Goal: Task Accomplishment & Management: Manage account settings

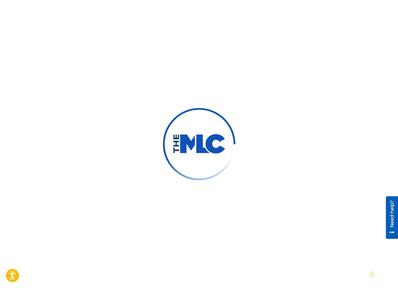
click at [195, 51] on div at bounding box center [199, 144] width 398 height 288
click at [196, 139] on img at bounding box center [199, 144] width 53 height 20
click at [208, 50] on div at bounding box center [199, 144] width 398 height 288
click at [153, 41] on div at bounding box center [199, 144] width 398 height 288
click at [136, 84] on div at bounding box center [199, 144] width 398 height 288
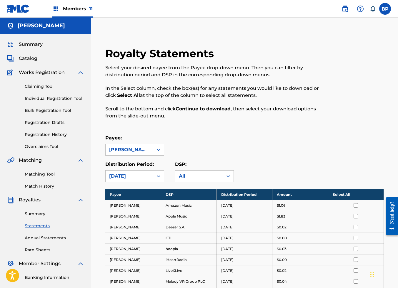
click at [268, 102] on div "Select your desired payee from the Payee drop-down menu. Then you can filter by…" at bounding box center [212, 91] width 214 height 55
click at [151, 148] on div "[PERSON_NAME]" at bounding box center [130, 149] width 48 height 11
click at [288, 131] on div "Royalty Statements Select your desired payee from the Payee drop-down menu. The…" at bounding box center [244, 239] width 293 height 384
click at [333, 139] on div "Payee: Jeff Hubbard" at bounding box center [244, 145] width 278 height 21
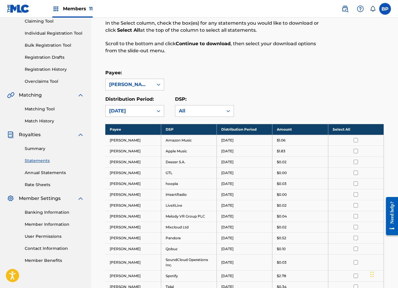
scroll to position [88, 0]
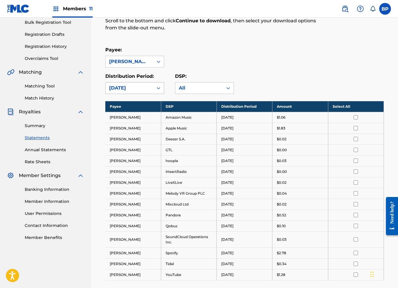
click at [145, 89] on div "August 2025" at bounding box center [129, 88] width 41 height 7
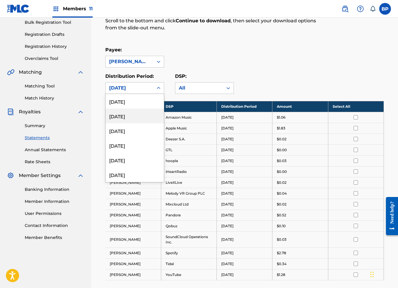
scroll to position [132, 0]
click at [137, 146] on div "August 2024" at bounding box center [135, 145] width 58 height 15
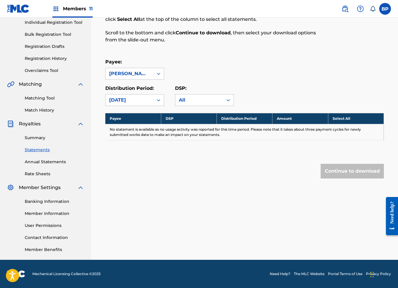
scroll to position [76, 0]
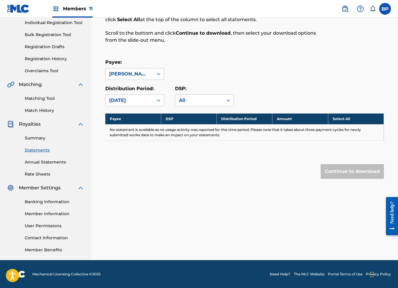
click at [274, 76] on div "Payee: Jeff Hubbard" at bounding box center [244, 69] width 278 height 21
click at [156, 97] on div at bounding box center [158, 100] width 11 height 11
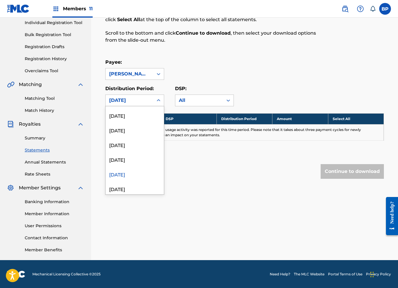
scroll to position [132, 0]
click at [132, 113] on div "November 2024" at bounding box center [135, 113] width 58 height 15
click at [143, 99] on div "November 2024" at bounding box center [129, 100] width 41 height 7
click at [128, 127] on div "January 2025" at bounding box center [135, 128] width 58 height 15
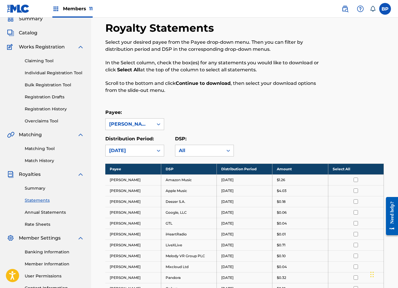
scroll to position [0, 0]
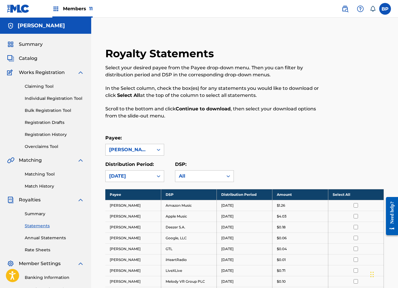
click at [341, 119] on div at bounding box center [352, 86] width 64 height 79
click at [301, 130] on div "Royalty Statements Select your desired payee from the Payee drop-down menu. The…" at bounding box center [244, 252] width 293 height 411
click at [250, 132] on div "Royalty Statements Select your desired payee from the Payee drop-down menu. The…" at bounding box center [244, 252] width 293 height 411
click at [277, 101] on div "Select your desired payee from the Payee drop-down menu. Then you can filter by…" at bounding box center [212, 91] width 214 height 55
click at [155, 176] on div at bounding box center [158, 176] width 11 height 11
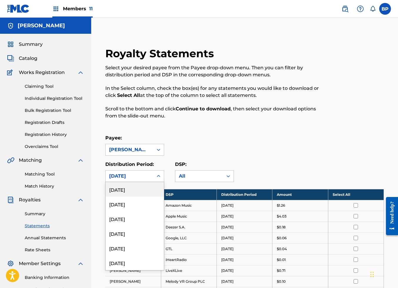
click at [264, 101] on div "Select your desired payee from the Payee drop-down menu. Then you can filter by…" at bounding box center [212, 91] width 214 height 55
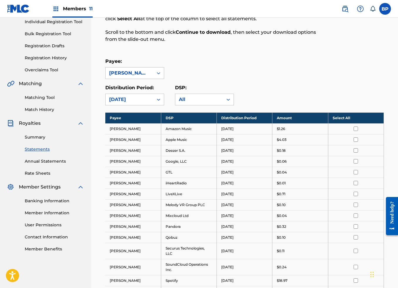
scroll to position [68, 0]
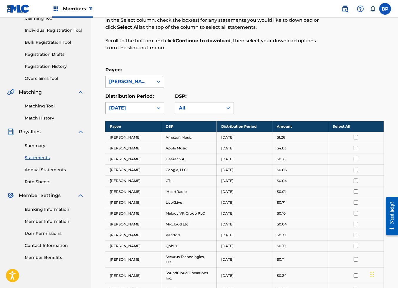
click at [149, 108] on div "January 2025" at bounding box center [130, 108] width 48 height 11
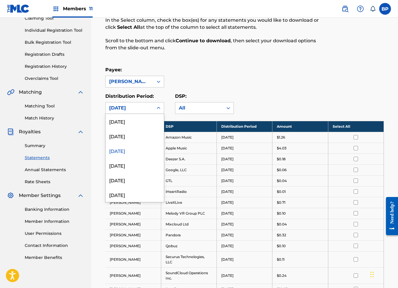
scroll to position [88, 0]
click at [131, 150] on div "December 2024" at bounding box center [135, 151] width 58 height 15
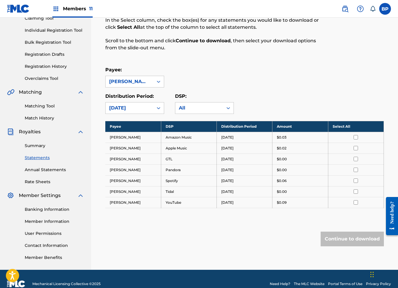
click at [152, 106] on div "December 2024" at bounding box center [130, 108] width 48 height 11
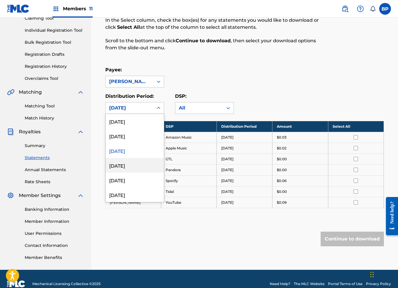
click at [138, 163] on div "November 2024" at bounding box center [135, 165] width 58 height 15
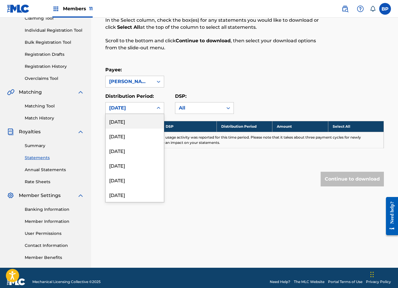
click at [149, 109] on div "November 2024" at bounding box center [130, 108] width 48 height 11
click at [138, 122] on div "February 2025" at bounding box center [135, 121] width 58 height 15
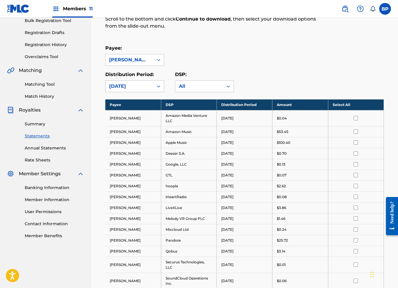
scroll to position [68, 0]
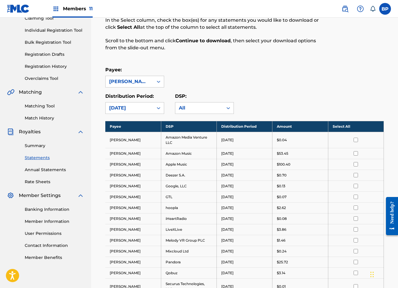
click at [144, 108] on div "February 2025" at bounding box center [129, 108] width 41 height 7
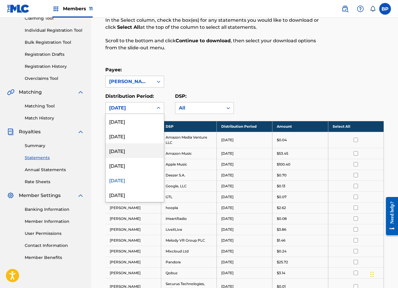
scroll to position [44, 0]
click at [132, 150] on div "March 2025" at bounding box center [135, 151] width 58 height 15
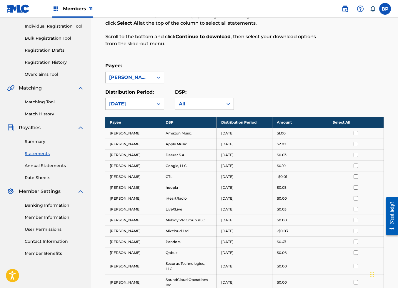
scroll to position [68, 0]
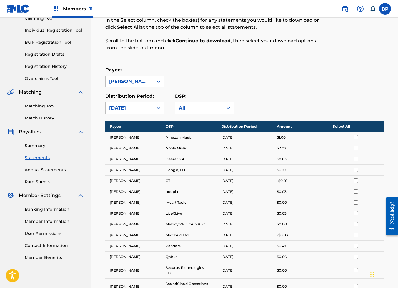
click at [153, 104] on div at bounding box center [158, 108] width 11 height 11
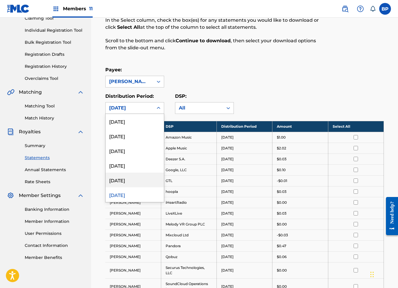
click at [132, 178] on div "April 2025" at bounding box center [135, 180] width 58 height 15
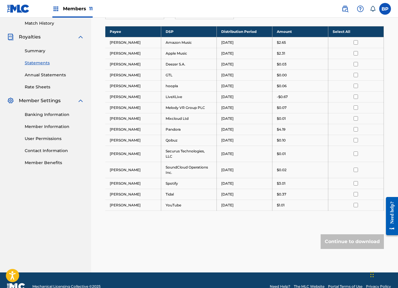
scroll to position [134, 0]
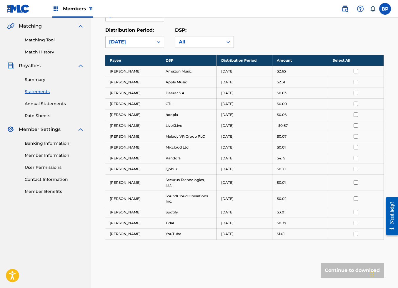
click at [142, 39] on div "April 2025" at bounding box center [129, 42] width 41 height 7
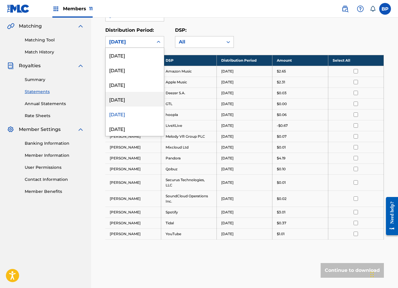
click at [131, 101] on div "May 2025" at bounding box center [135, 99] width 58 height 15
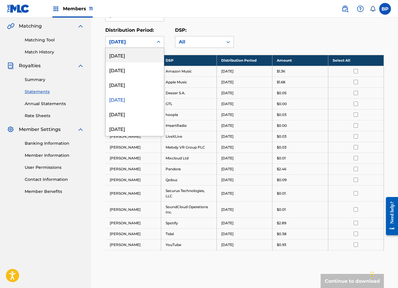
click at [143, 41] on div "May 2025" at bounding box center [129, 42] width 41 height 7
click at [131, 84] on div "June 2025" at bounding box center [135, 84] width 58 height 15
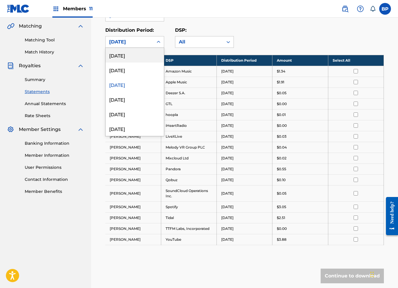
click at [150, 42] on div "June 2025" at bounding box center [130, 41] width 48 height 11
click at [128, 69] on div "July 2025" at bounding box center [135, 70] width 58 height 15
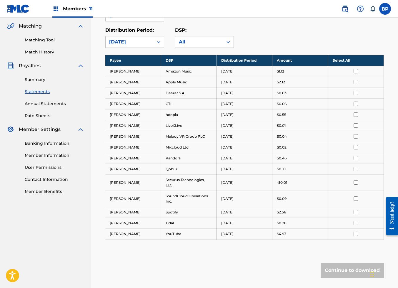
click at [151, 41] on div "July 2025" at bounding box center [130, 41] width 48 height 11
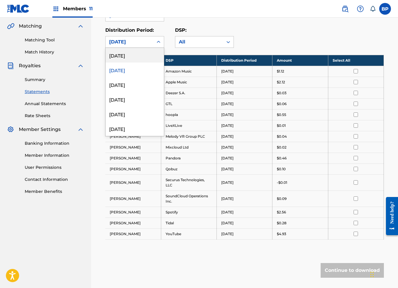
click at [149, 55] on div "August 2025" at bounding box center [135, 55] width 58 height 15
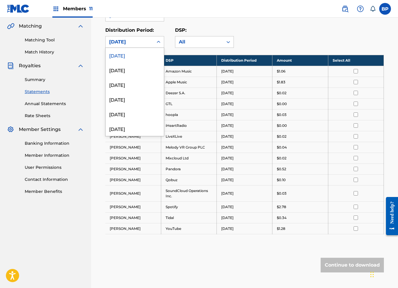
click at [154, 41] on div at bounding box center [158, 42] width 11 height 11
click at [131, 70] on div "July 2025" at bounding box center [135, 70] width 58 height 15
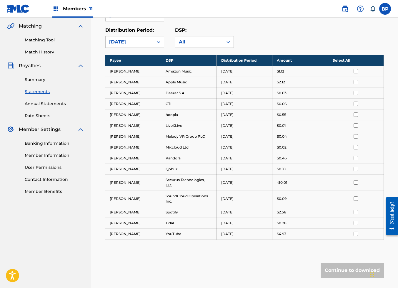
click at [263, 27] on div "Distribution Period: option July 2025, selected. July 2025 DSP: All" at bounding box center [244, 37] width 278 height 21
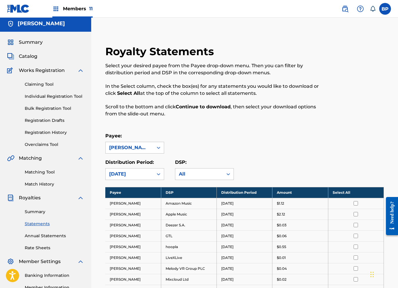
scroll to position [0, 0]
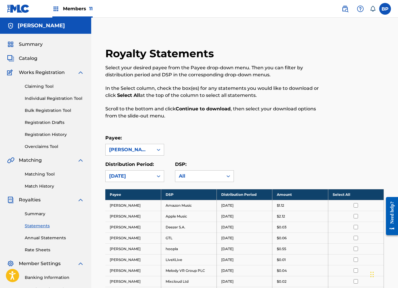
click at [33, 43] on span "Summary" at bounding box center [31, 44] width 24 height 7
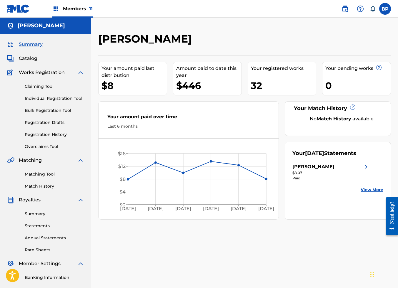
click at [280, 116] on div "Your amount paid last distribution $8 Amount paid to date this year $446 Your r…" at bounding box center [244, 138] width 293 height 164
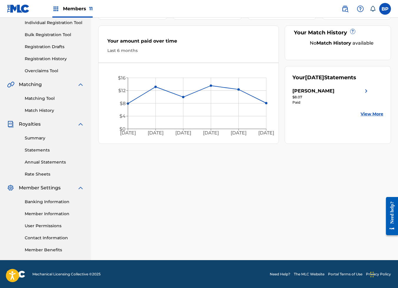
scroll to position [32, 0]
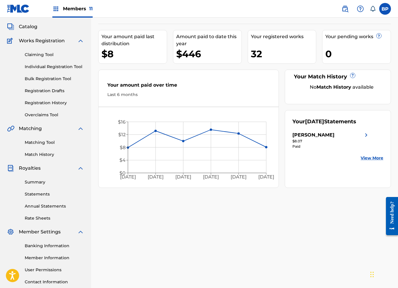
click at [50, 103] on link "Registration History" at bounding box center [54, 103] width 59 height 6
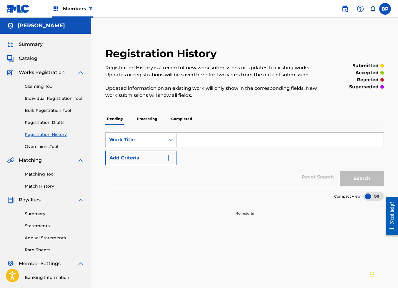
click at [186, 120] on p "Completed" at bounding box center [181, 119] width 24 height 12
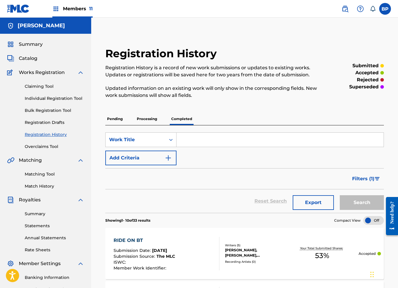
click at [228, 184] on div "Filters ( 1 )" at bounding box center [244, 179] width 278 height 21
click at [265, 93] on p "Updated information on an existing work will only show in the corresponding fie…" at bounding box center [212, 92] width 214 height 14
click at [286, 70] on p "Registration History is a record of new work submissions or updates to existing…" at bounding box center [212, 71] width 214 height 14
click at [276, 100] on div "Registration History Registration History is a record of new work submissions o…" at bounding box center [212, 76] width 214 height 59
click at [318, 78] on p "Registration History is a record of new work submissions or updates to existing…" at bounding box center [212, 71] width 214 height 14
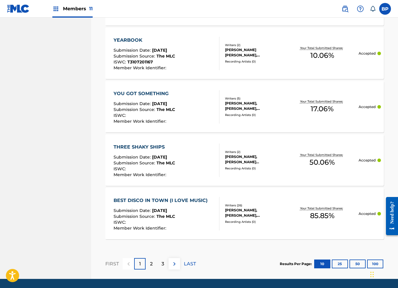
scroll to position [541, 0]
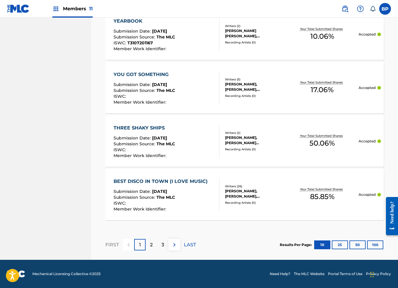
click at [378, 242] on button "100" at bounding box center [375, 245] width 16 height 9
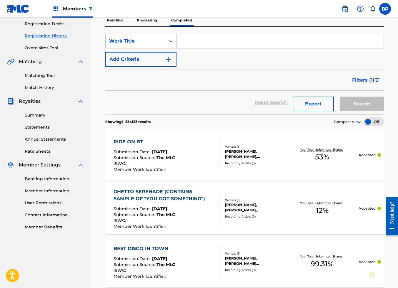
scroll to position [0, 0]
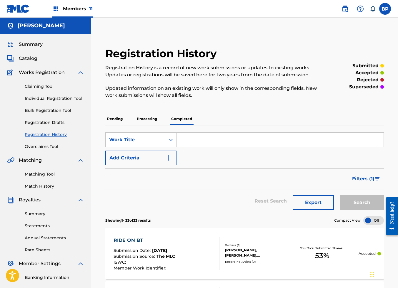
click at [272, 69] on p "Registration History is a record of new work submissions or updates to existing…" at bounding box center [212, 71] width 214 height 14
click at [29, 41] on span "Summary" at bounding box center [31, 44] width 24 height 7
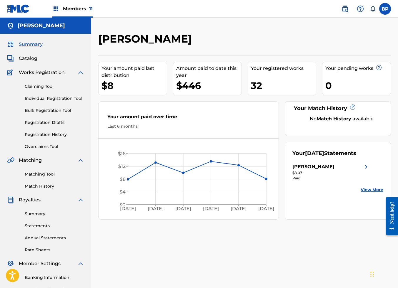
click at [377, 191] on link "View More" at bounding box center [372, 190] width 23 height 6
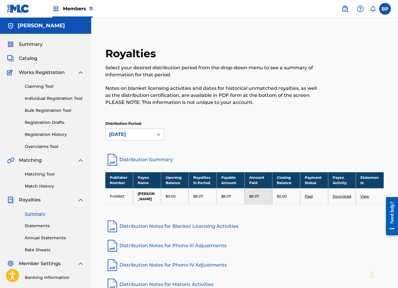
scroll to position [76, 0]
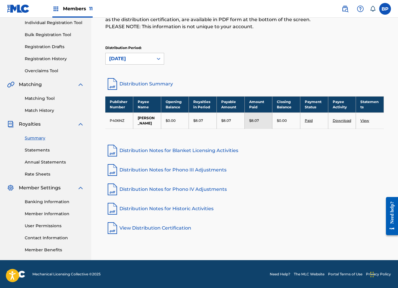
click at [363, 122] on link "View" at bounding box center [364, 121] width 9 height 4
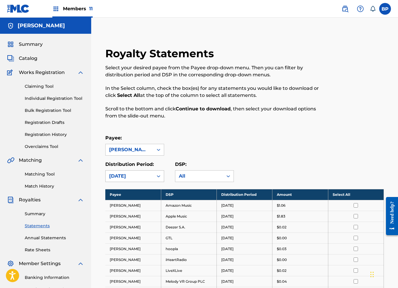
click at [149, 175] on div "August 2025" at bounding box center [129, 176] width 41 height 7
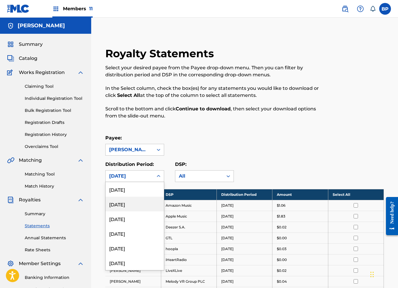
scroll to position [88, 0]
click at [140, 189] on div "February 2025" at bounding box center [135, 189] width 58 height 15
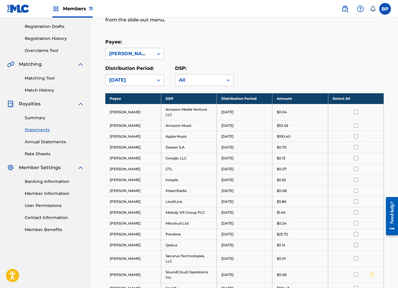
scroll to position [96, 0]
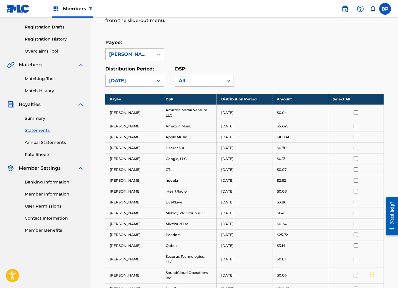
click at [152, 77] on div "February 2025" at bounding box center [130, 80] width 48 height 11
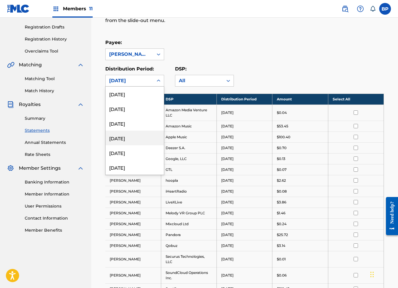
scroll to position [44, 0]
click at [309, 64] on div "Payee: Jeff Hubbard Distribution Period: option February 2025, selected. 53 res…" at bounding box center [244, 63] width 278 height 48
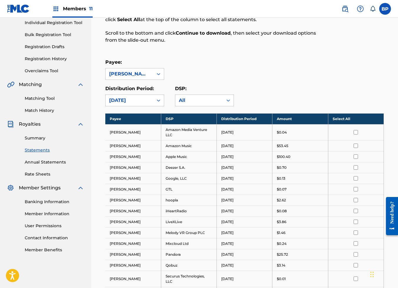
scroll to position [0, 0]
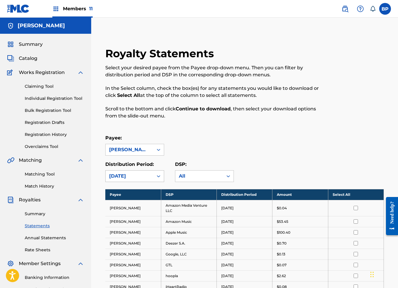
click at [156, 174] on icon at bounding box center [159, 177] width 6 height 6
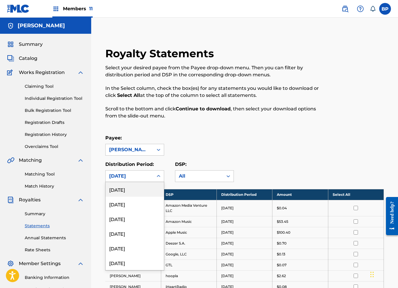
click at [349, 105] on div at bounding box center [352, 86] width 64 height 79
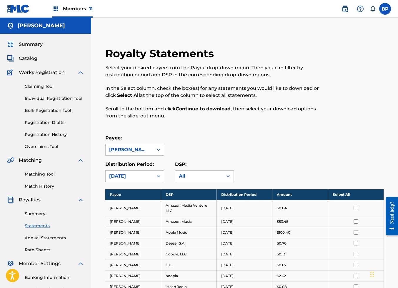
scroll to position [228, 0]
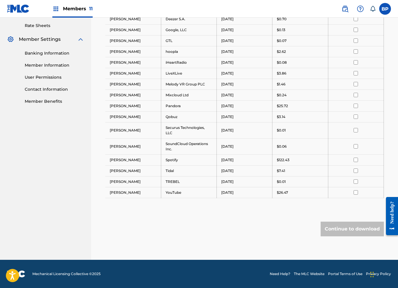
click at [55, 64] on link "Member Information" at bounding box center [54, 65] width 59 height 6
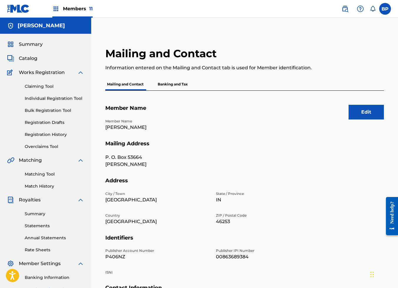
click at [173, 87] on p "Banking and Tax" at bounding box center [173, 84] width 34 height 12
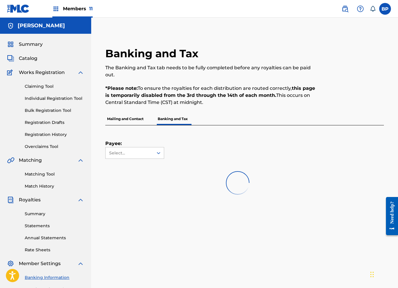
click at [126, 113] on p "Mailing and Contact" at bounding box center [125, 119] width 40 height 12
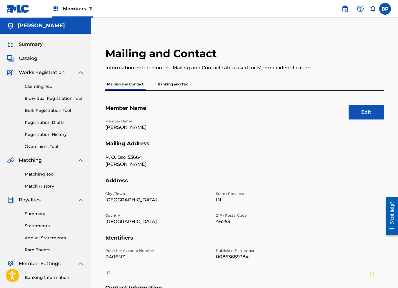
click at [258, 78] on div "Mailing and Contact Banking and Tax" at bounding box center [244, 84] width 278 height 12
click at [243, 59] on div "Mailing and Contact Information entered on the Mailing and Contact tab is used …" at bounding box center [212, 62] width 214 height 31
click at [48, 146] on link "Overclaims Tool" at bounding box center [54, 147] width 59 height 6
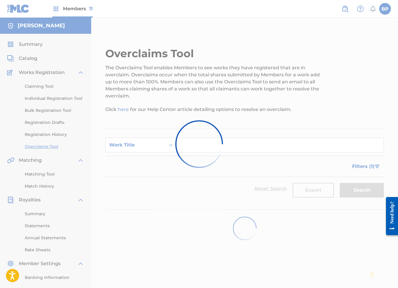
click at [254, 73] on div at bounding box center [199, 144] width 398 height 288
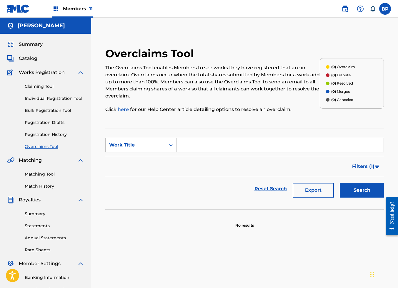
click at [42, 86] on link "Claiming Tool" at bounding box center [54, 87] width 59 height 6
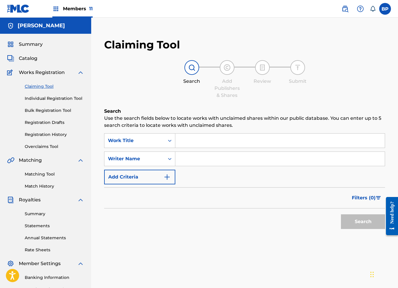
click at [51, 149] on link "Overclaims Tool" at bounding box center [54, 147] width 59 height 6
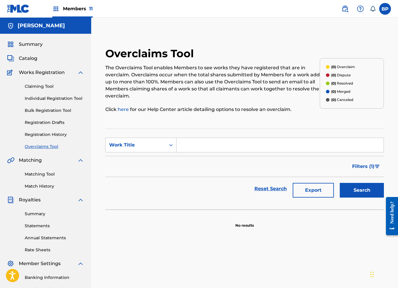
click at [243, 63] on div "Overclaims Tool The Overclaims Tool enables Members to see works they have regi…" at bounding box center [212, 83] width 214 height 73
click at [46, 174] on link "Matching Tool" at bounding box center [54, 174] width 59 height 6
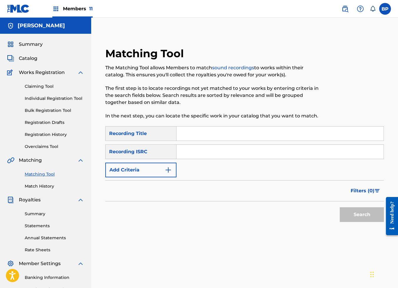
click at [36, 86] on link "Claiming Tool" at bounding box center [54, 87] width 59 height 6
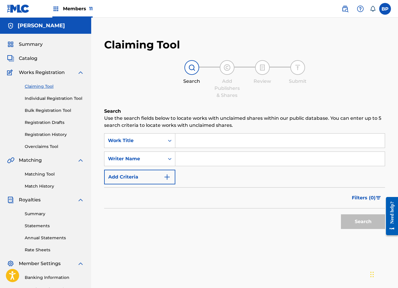
click at [56, 146] on link "Overclaims Tool" at bounding box center [54, 147] width 59 height 6
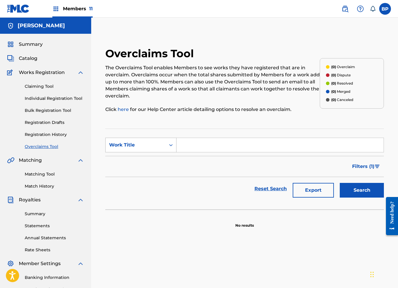
click at [162, 140] on div "Work Title" at bounding box center [136, 145] width 60 height 11
click at [257, 69] on p "The Overclaims Tool enables Members to see works they have registered that are …" at bounding box center [212, 81] width 214 height 35
click at [53, 132] on link "Registration History" at bounding box center [54, 135] width 59 height 6
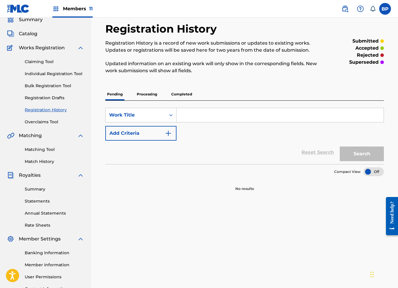
scroll to position [44, 0]
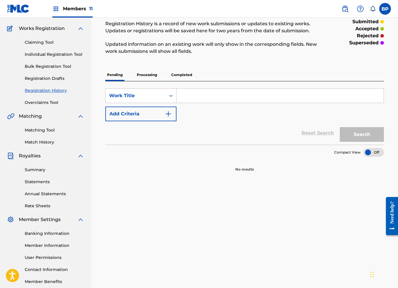
click at [44, 130] on link "Matching Tool" at bounding box center [54, 130] width 59 height 6
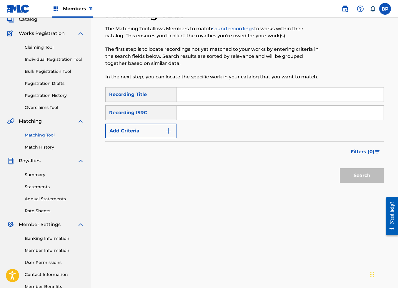
scroll to position [76, 0]
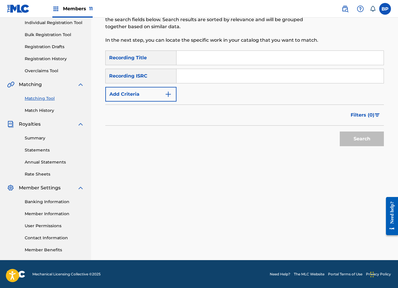
click at [263, 76] on input "Search Form" at bounding box center [279, 76] width 207 height 14
click at [150, 123] on div "Filters ( 0 )" at bounding box center [244, 115] width 278 height 21
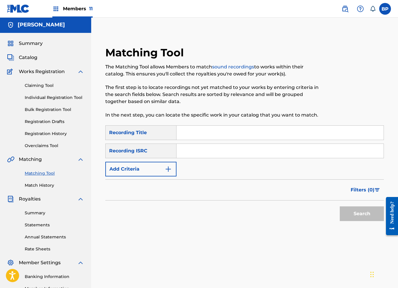
scroll to position [0, 0]
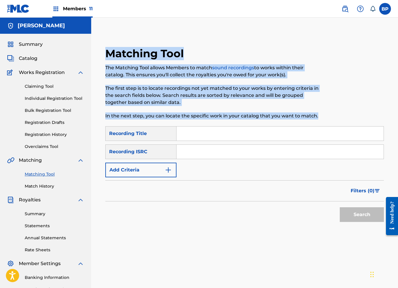
drag, startPoint x: 322, startPoint y: 115, endPoint x: 103, endPoint y: 47, distance: 229.4
click at [103, 47] on div "Matching Tool The Matching Tool allows Members to match sound recordings to wor…" at bounding box center [244, 152] width 293 height 211
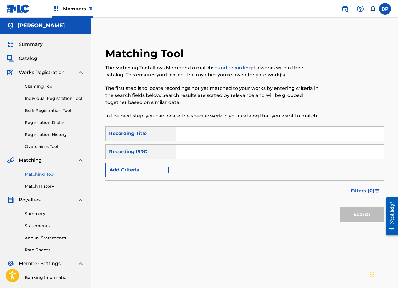
click at [121, 33] on div "Matching Tool The Matching Tool allows Members to match sound recordings to wor…" at bounding box center [244, 184] width 307 height 304
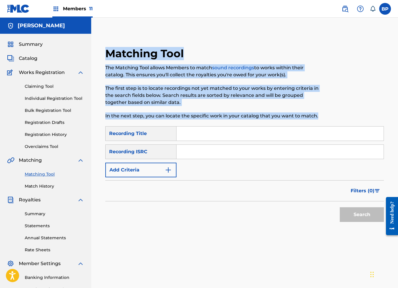
drag, startPoint x: 101, startPoint y: 52, endPoint x: 326, endPoint y: 112, distance: 232.3
click at [326, 112] on div "Matching Tool The Matching Tool allows Members to match sound recordings to wor…" at bounding box center [244, 152] width 293 height 211
click at [339, 88] on div at bounding box center [352, 86] width 64 height 79
click at [333, 115] on div at bounding box center [352, 86] width 64 height 79
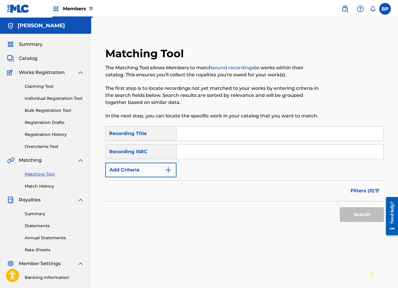
click at [50, 134] on link "Registration History" at bounding box center [54, 135] width 59 height 6
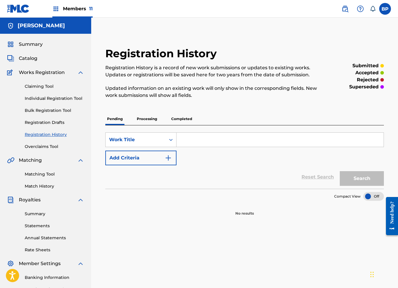
click at [181, 119] on p "Completed" at bounding box center [181, 119] width 24 height 12
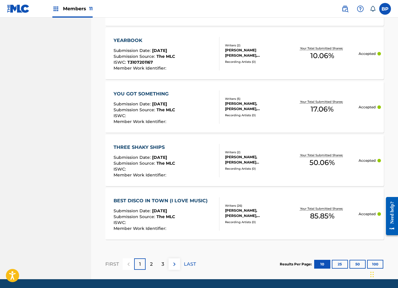
scroll to position [529, 0]
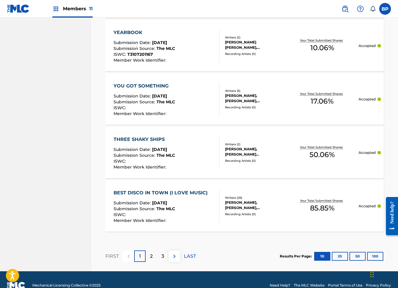
click at [372, 257] on button "100" at bounding box center [375, 256] width 16 height 9
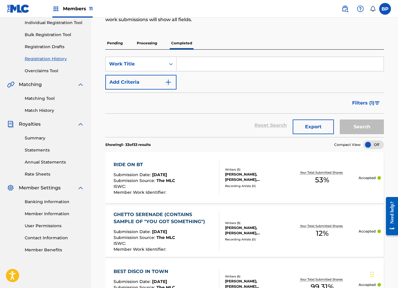
scroll to position [0, 0]
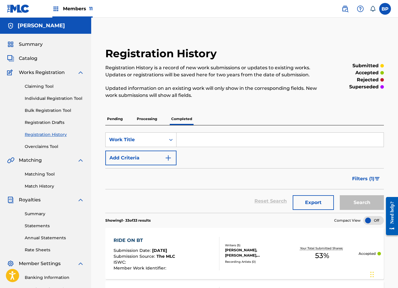
click at [221, 83] on div "Registration History is a record of new work submissions or updates to existing…" at bounding box center [212, 81] width 214 height 35
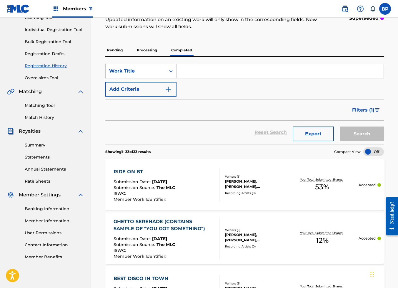
scroll to position [88, 0]
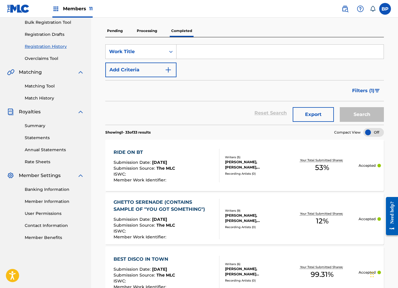
click at [372, 134] on div at bounding box center [373, 132] width 21 height 9
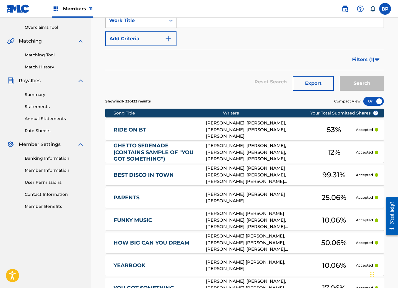
scroll to position [100, 0]
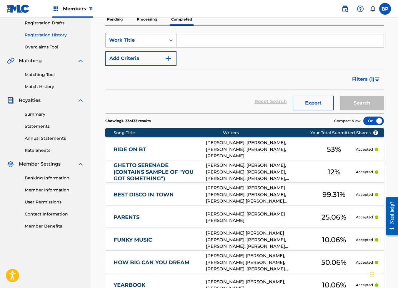
click at [372, 82] on span "Filters ( 1 )" at bounding box center [363, 79] width 22 height 7
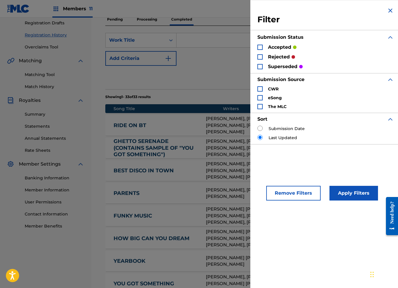
click at [389, 11] on img "Search Form" at bounding box center [390, 10] width 7 height 7
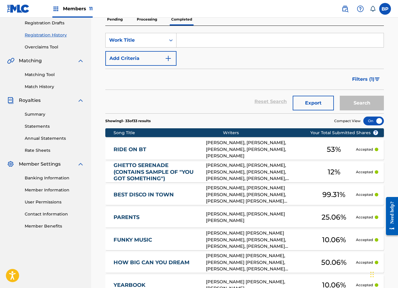
click at [208, 85] on div "Filters ( 1 )" at bounding box center [244, 79] width 278 height 21
click at [39, 74] on link "Matching Tool" at bounding box center [54, 75] width 59 height 6
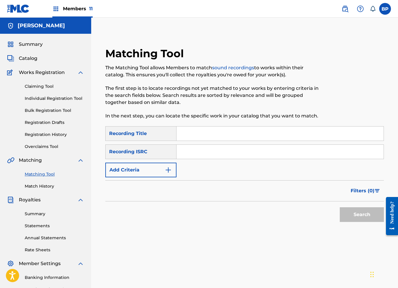
click at [153, 165] on button "Add Criteria" at bounding box center [140, 170] width 71 height 15
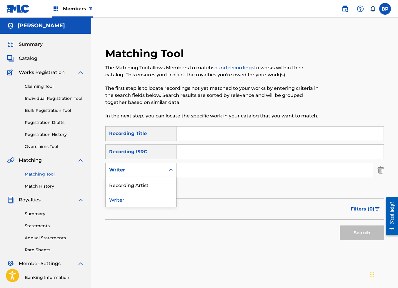
click at [167, 167] on div "Search Form" at bounding box center [171, 170] width 11 height 11
click at [149, 184] on div "Recording Artist" at bounding box center [141, 185] width 71 height 15
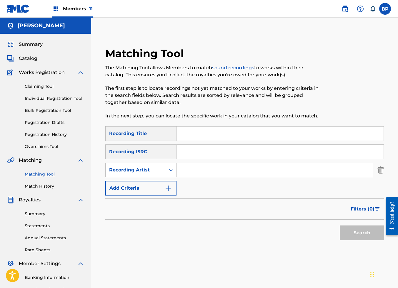
click at [222, 166] on input "Search Form" at bounding box center [274, 170] width 196 height 14
click at [340, 226] on button "Search" at bounding box center [362, 233] width 44 height 15
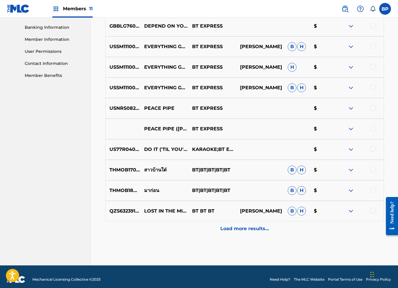
scroll to position [256, 0]
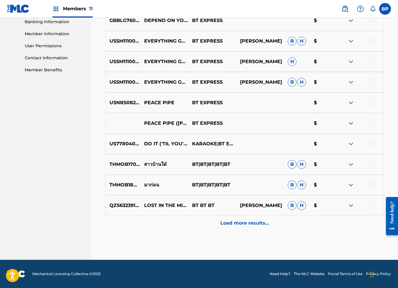
click at [252, 225] on p "Load more results..." at bounding box center [244, 223] width 49 height 7
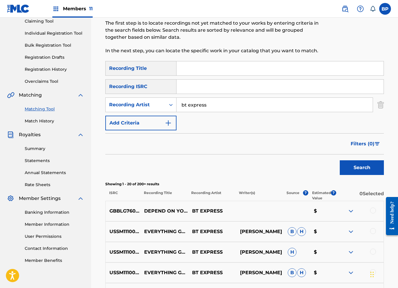
scroll to position [21, 0]
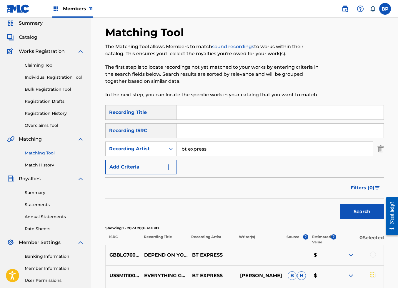
click at [184, 146] on input "bt express" at bounding box center [274, 149] width 196 height 14
type input "b.t. express"
click at [340, 205] on button "Search" at bounding box center [362, 212] width 44 height 15
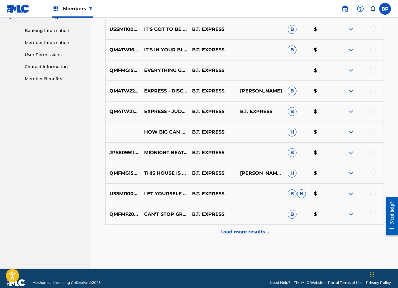
scroll to position [256, 0]
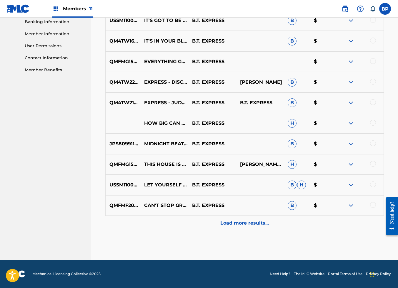
click at [254, 222] on p "Load more results..." at bounding box center [244, 223] width 49 height 7
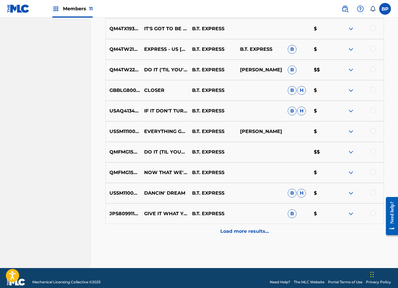
scroll to position [462, 0]
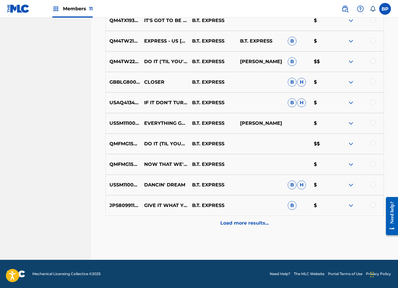
click at [254, 222] on p "Load more results..." at bounding box center [244, 223] width 49 height 7
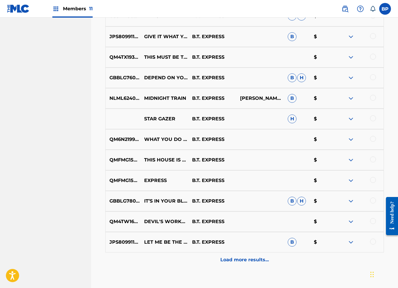
scroll to position [668, 0]
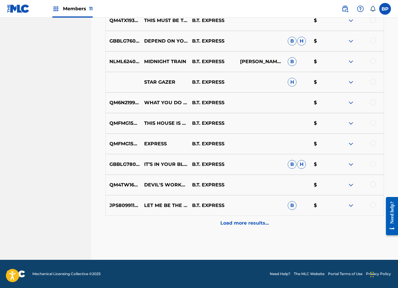
click at [253, 222] on p "Load more results..." at bounding box center [244, 223] width 49 height 7
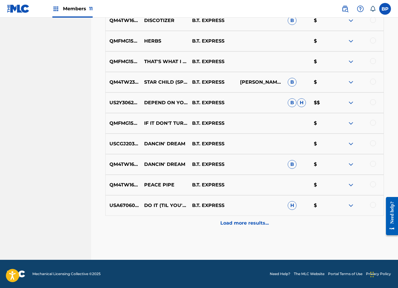
click at [253, 222] on p "Load more results..." at bounding box center [244, 223] width 49 height 7
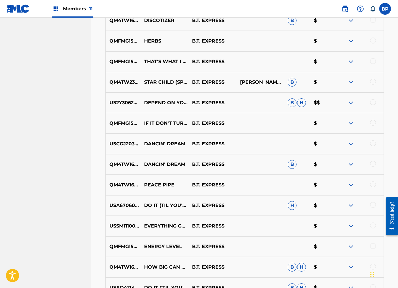
scroll to position [1079, 0]
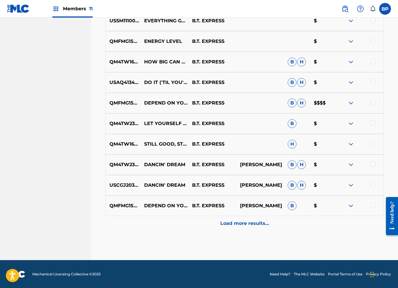
click at [252, 222] on p "Load more results..." at bounding box center [244, 223] width 49 height 7
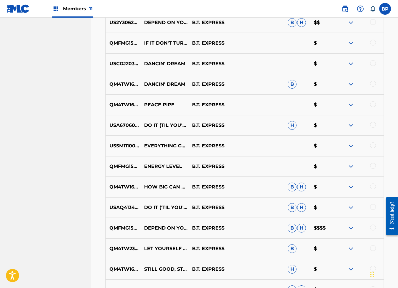
scroll to position [947, 0]
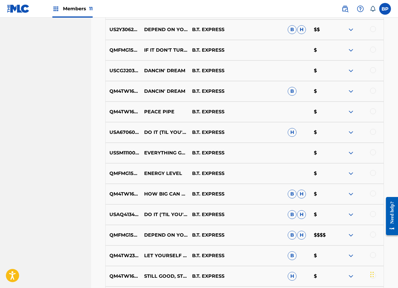
click at [374, 236] on div at bounding box center [373, 235] width 6 height 6
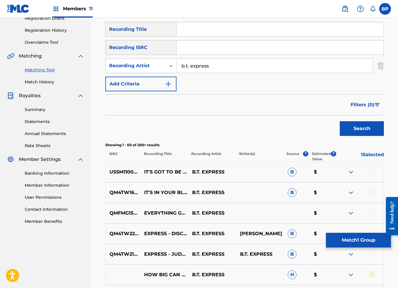
scroll to position [0, 0]
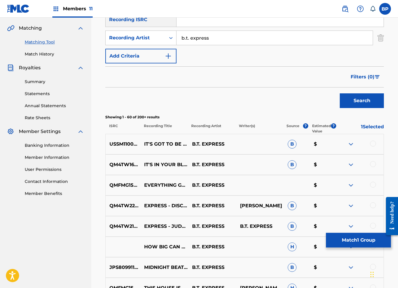
click at [372, 102] on button "Search" at bounding box center [362, 101] width 44 height 15
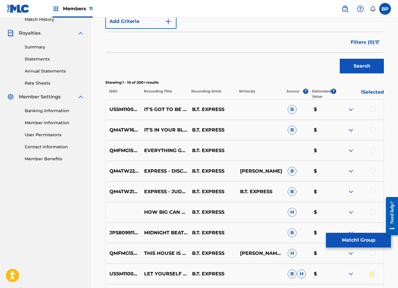
scroll to position [256, 0]
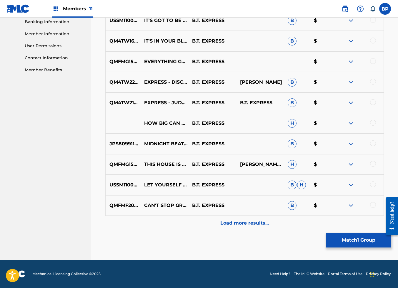
click at [258, 227] on p "Load more results..." at bounding box center [244, 223] width 49 height 7
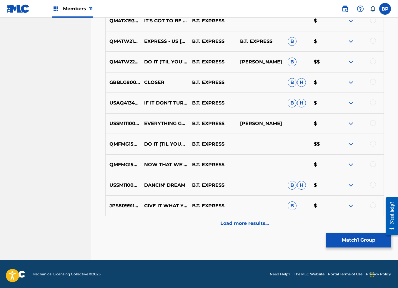
scroll to position [462, 0]
click at [253, 227] on div "Load more results..." at bounding box center [244, 223] width 278 height 15
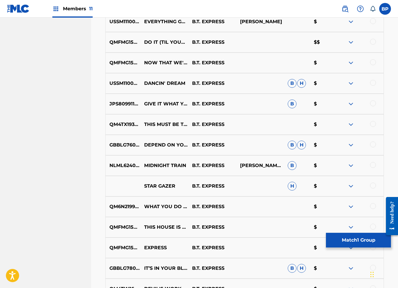
scroll to position [668, 0]
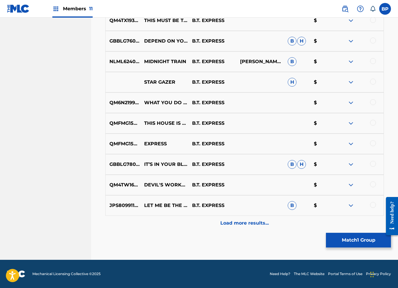
click at [273, 219] on div "Load more results..." at bounding box center [244, 223] width 278 height 15
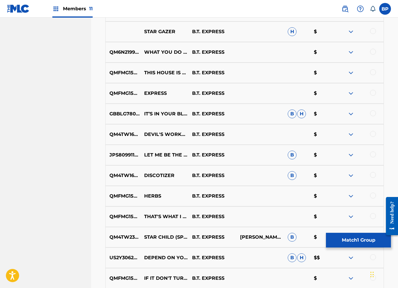
scroll to position [874, 0]
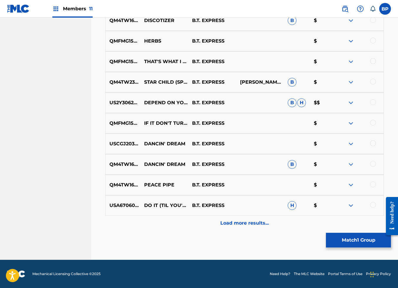
click at [257, 223] on p "Load more results..." at bounding box center [244, 223] width 49 height 7
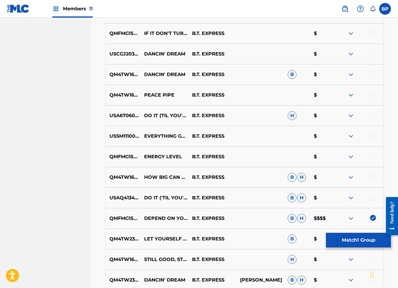
scroll to position [1079, 0]
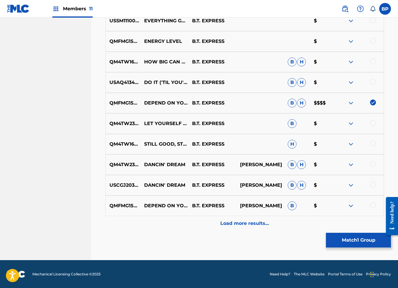
click at [367, 243] on button "Match 1 Group" at bounding box center [358, 240] width 65 height 15
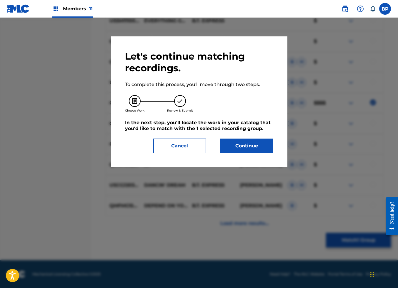
click at [254, 144] on button "Continue" at bounding box center [246, 146] width 53 height 15
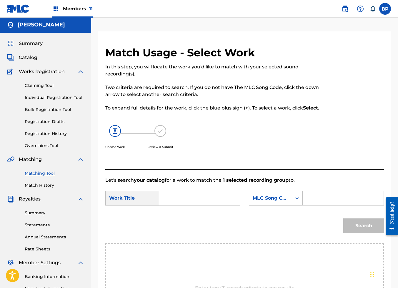
scroll to position [0, 0]
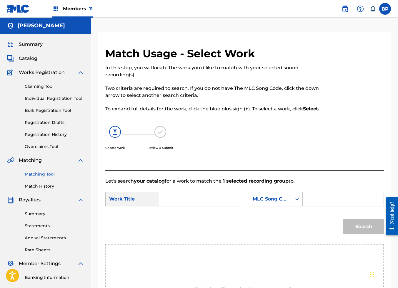
click at [174, 205] on input "Search Form" at bounding box center [199, 199] width 71 height 14
click at [297, 131] on div "Choose Work Review & Submit" at bounding box center [212, 141] width 214 height 45
click at [204, 202] on input "Search Form" at bounding box center [199, 199] width 71 height 14
click at [185, 206] on input "Search Form" at bounding box center [199, 199] width 71 height 14
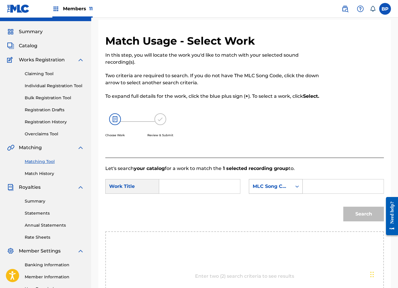
click at [291, 194] on div "MLC Song Code" at bounding box center [276, 186] width 54 height 15
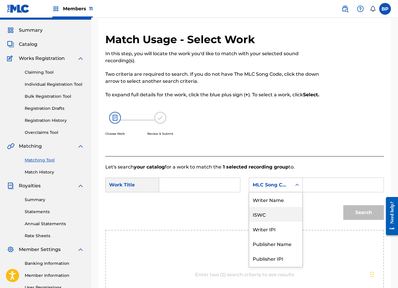
click at [210, 216] on div "Search" at bounding box center [244, 215] width 278 height 31
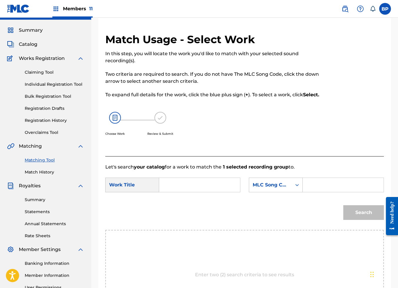
click at [208, 192] on input "Search Form" at bounding box center [199, 185] width 71 height 14
click at [301, 107] on div "In this step, you will locate the work you'd like to match with your selected s…" at bounding box center [212, 99] width 214 height 99
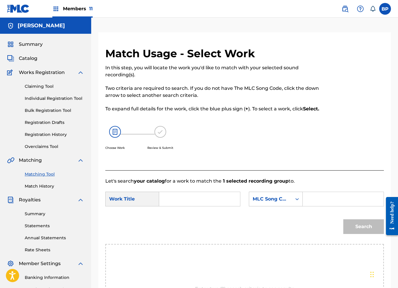
drag, startPoint x: 136, startPoint y: 117, endPoint x: 103, endPoint y: 64, distance: 62.3
click at [103, 64] on div "Match Usage - Select Work In this step, you will locate the work you'd like to …" at bounding box center [244, 208] width 293 height 323
click at [289, 123] on div "In this step, you will locate the work you'd like to match with your selected s…" at bounding box center [212, 113] width 214 height 99
click at [306, 125] on div "In this step, you will locate the work you'd like to match with your selected s…" at bounding box center [212, 113] width 214 height 99
click at [291, 101] on div "In this step, you will locate the work you'd like to match with your selected s…" at bounding box center [212, 113] width 214 height 99
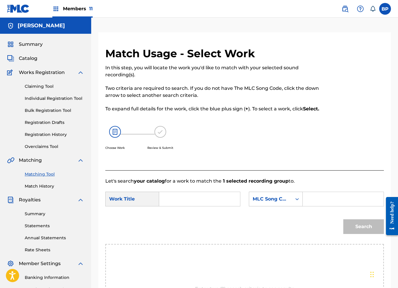
click at [48, 172] on link "Matching Tool" at bounding box center [54, 174] width 59 height 6
click at [385, 124] on div "Match Usage - Select Work In this step, you will locate the work you'd like to …" at bounding box center [244, 208] width 293 height 323
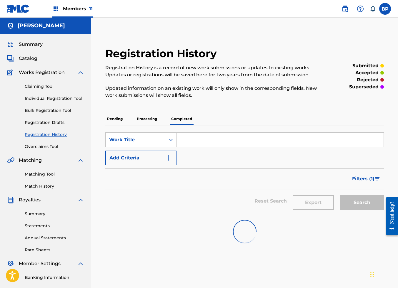
scroll to position [76, 0]
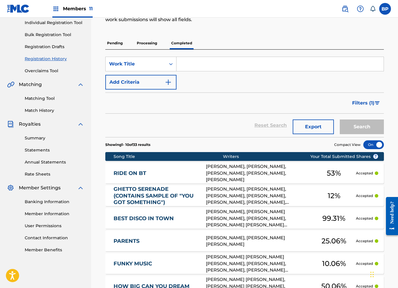
click at [48, 98] on link "Matching Tool" at bounding box center [54, 99] width 59 height 6
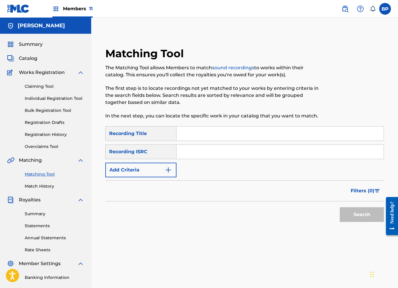
click at [165, 172] on img "Search Form" at bounding box center [168, 170] width 7 height 7
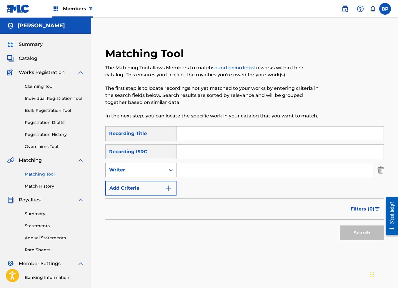
click at [161, 171] on div "Writer" at bounding box center [135, 170] width 53 height 7
click at [156, 184] on div "Recording Artist" at bounding box center [141, 185] width 71 height 15
click at [210, 169] on input "Search Form" at bounding box center [274, 170] width 196 height 14
type input "b.t. express"
click at [340, 226] on button "Search" at bounding box center [362, 233] width 44 height 15
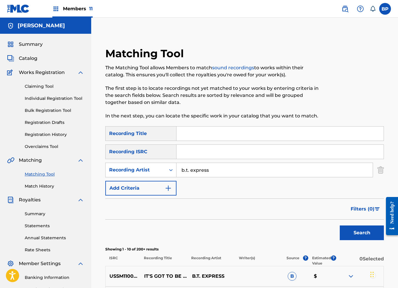
click at [48, 108] on link "Bulk Registration Tool" at bounding box center [54, 111] width 59 height 6
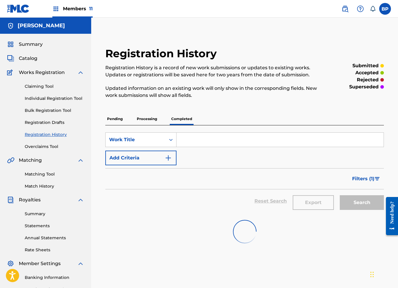
scroll to position [76, 0]
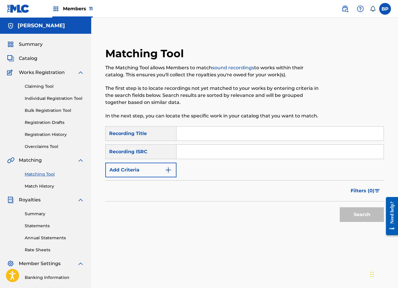
click at [159, 168] on button "Add Criteria" at bounding box center [140, 170] width 71 height 15
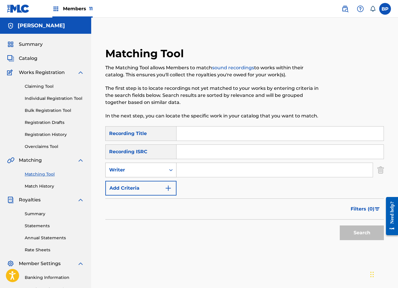
click at [172, 169] on icon "Search Form" at bounding box center [171, 170] width 6 height 6
click at [154, 183] on div "Recording Artist" at bounding box center [141, 185] width 71 height 15
click at [202, 166] on input "Search Form" at bounding box center [274, 170] width 196 height 14
click at [327, 93] on div at bounding box center [352, 86] width 64 height 79
click at [229, 171] on input "Search Form" at bounding box center [274, 170] width 196 height 14
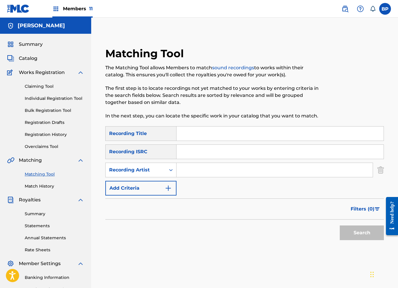
type input "b.t. express"
click at [374, 233] on button "Search" at bounding box center [362, 233] width 44 height 15
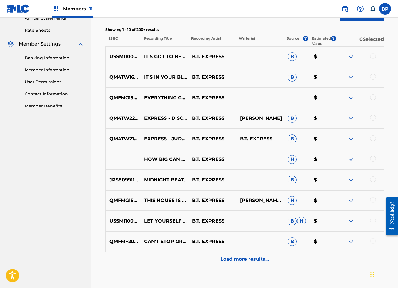
scroll to position [256, 0]
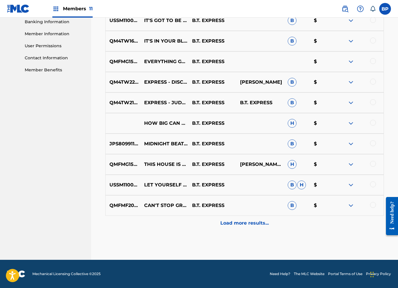
click at [256, 225] on p "Load more results..." at bounding box center [244, 223] width 49 height 7
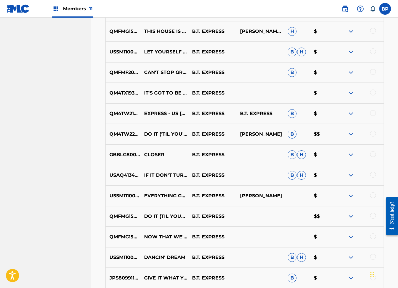
scroll to position [462, 0]
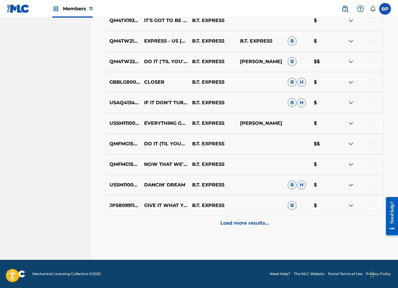
click at [254, 221] on p "Load more results..." at bounding box center [244, 223] width 49 height 7
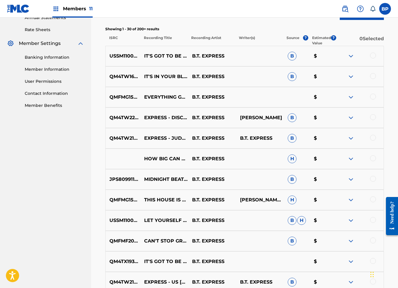
scroll to position [0, 0]
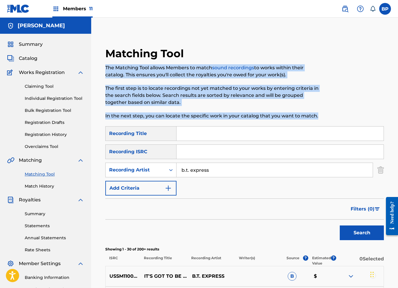
drag, startPoint x: 320, startPoint y: 114, endPoint x: 100, endPoint y: 68, distance: 224.5
click at [338, 77] on div at bounding box center [352, 86] width 64 height 79
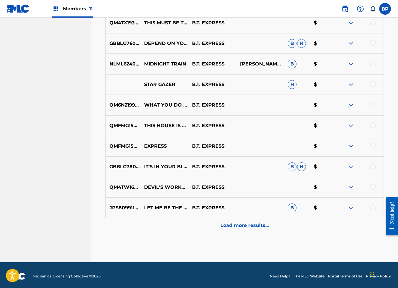
scroll to position [668, 0]
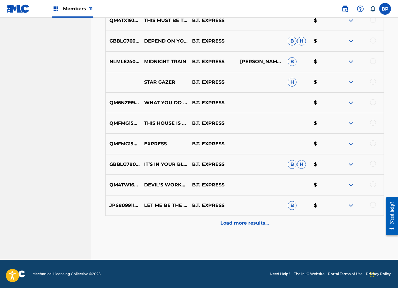
click at [245, 225] on p "Load more results..." at bounding box center [244, 223] width 49 height 7
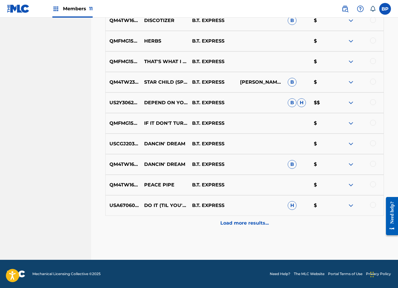
click at [255, 224] on p "Load more results..." at bounding box center [244, 223] width 49 height 7
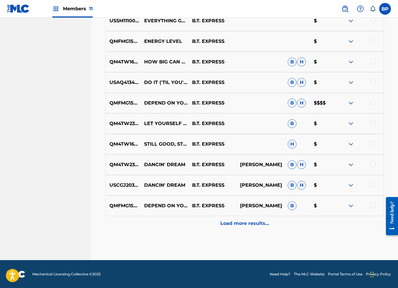
click at [256, 221] on p "Load more results..." at bounding box center [244, 223] width 49 height 7
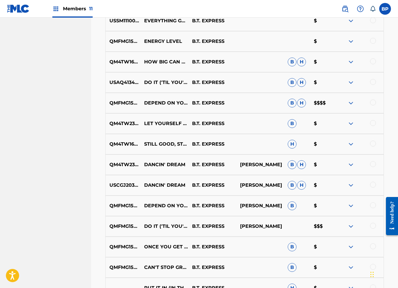
scroll to position [1285, 0]
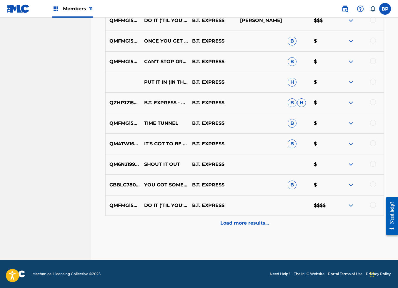
click at [256, 221] on p "Load more results..." at bounding box center [244, 223] width 49 height 7
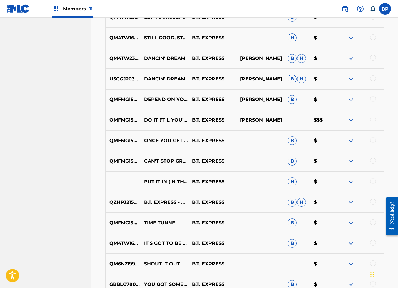
scroll to position [1138, 0]
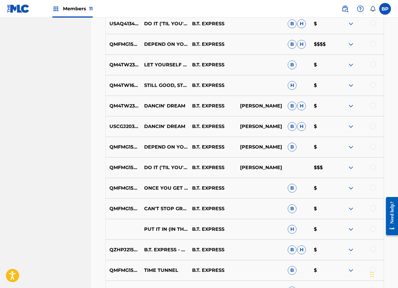
click at [373, 146] on div at bounding box center [373, 147] width 6 height 6
click at [362, 239] on button "Match 1 Group" at bounding box center [358, 240] width 65 height 15
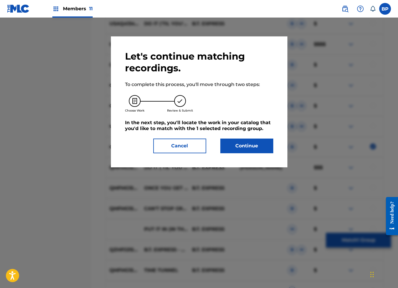
click at [259, 144] on button "Continue" at bounding box center [246, 146] width 53 height 15
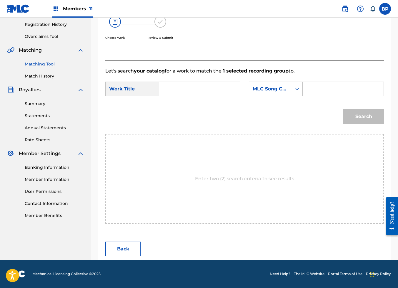
scroll to position [118, 0]
click at [225, 115] on div "Search" at bounding box center [244, 119] width 278 height 31
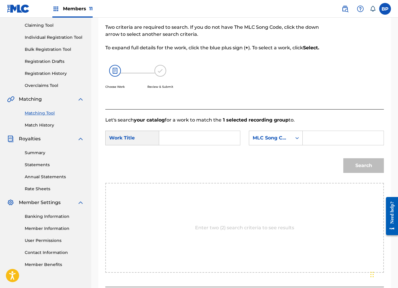
scroll to position [0, 0]
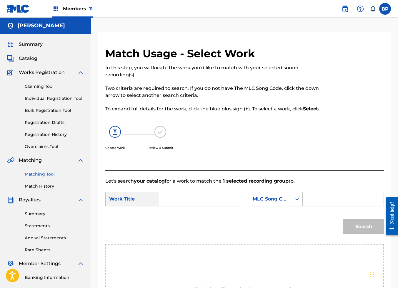
click at [242, 202] on div "SearchWithCriteriac4ec19eb-d3d9-4789-b617-74e9a4cc7140 Work Title SearchWithCri…" at bounding box center [244, 201] width 278 height 18
click at [226, 106] on p "To expand full details for the work, click the blue plus sign ( + ). To select …" at bounding box center [212, 109] width 214 height 7
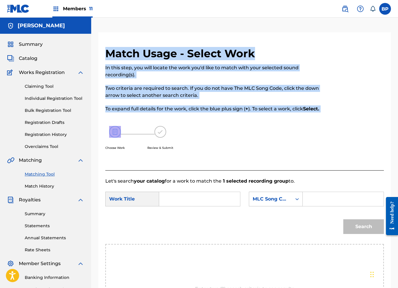
drag, startPoint x: 127, startPoint y: 121, endPoint x: 125, endPoint y: 51, distance: 70.3
click at [104, 43] on div "Match Usage - Select Work In this step, you will locate the work you'd like to …" at bounding box center [244, 201] width 293 height 338
click at [194, 69] on p "In this step, you will locate the work you'd like to match with your selected s…" at bounding box center [212, 71] width 214 height 14
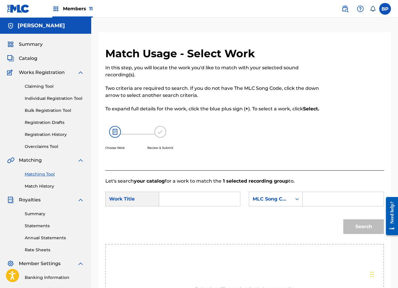
drag, startPoint x: 137, startPoint y: 115, endPoint x: 93, endPoint y: 61, distance: 69.6
click at [93, 61] on div "Match Usage - Select Work In this step, you will locate the work you'd like to …" at bounding box center [244, 201] width 307 height 338
click at [276, 104] on div "In this step, you will locate the work you'd like to match with your selected s…" at bounding box center [212, 113] width 214 height 99
drag, startPoint x: 146, startPoint y: 118, endPoint x: 106, endPoint y: 51, distance: 77.8
click at [106, 51] on div "Match Usage - Select Work In this step, you will locate the work you'd like to …" at bounding box center [212, 109] width 214 height 124
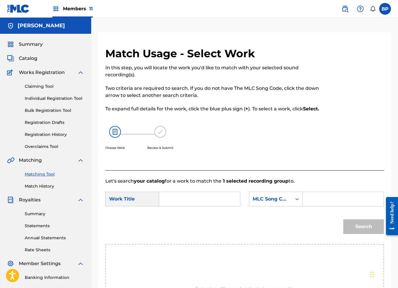
click at [232, 128] on div "Choose Work Review & Submit" at bounding box center [212, 141] width 214 height 45
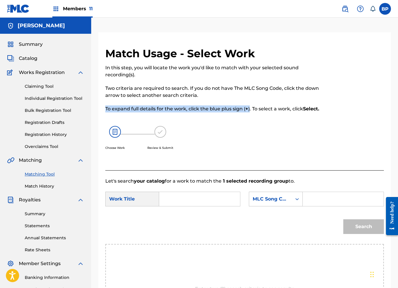
drag, startPoint x: 251, startPoint y: 109, endPoint x: 105, endPoint y: 102, distance: 145.7
click at [103, 103] on div "Match Usage - Select Work In this step, you will locate the work you'd like to …" at bounding box center [244, 208] width 293 height 323
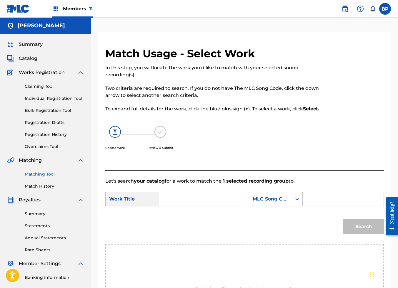
click at [285, 129] on div "Choose Work Review & Submit" at bounding box center [212, 141] width 214 height 45
click at [34, 42] on span "Summary" at bounding box center [31, 44] width 24 height 7
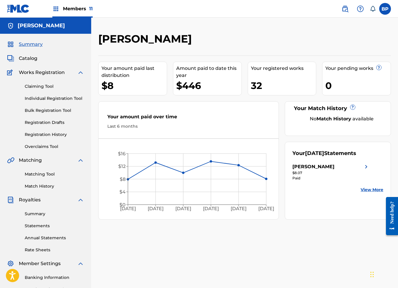
click at [345, 12] on link at bounding box center [345, 9] width 12 height 12
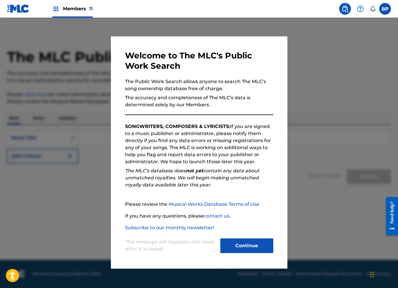
click at [253, 243] on button "Continue" at bounding box center [246, 246] width 53 height 15
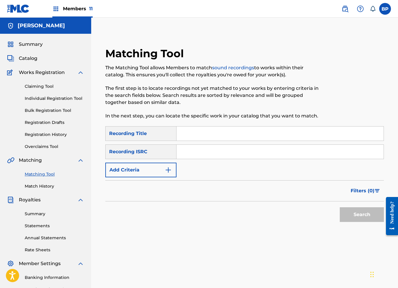
click at [150, 169] on button "Add Criteria" at bounding box center [140, 170] width 71 height 15
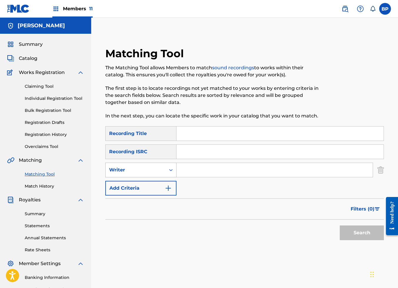
click at [161, 171] on div "Writer" at bounding box center [135, 170] width 53 height 7
click at [139, 186] on div "Recording Artist" at bounding box center [141, 185] width 71 height 15
click at [195, 168] on input "Search Form" at bounding box center [274, 170] width 196 height 14
type input "b.t. express"
click at [366, 232] on button "Search" at bounding box center [362, 233] width 44 height 15
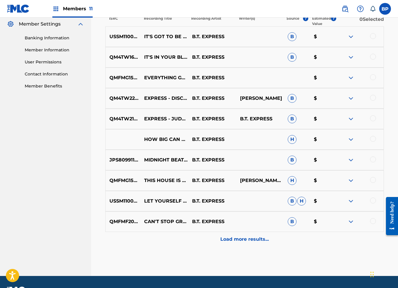
scroll to position [256, 0]
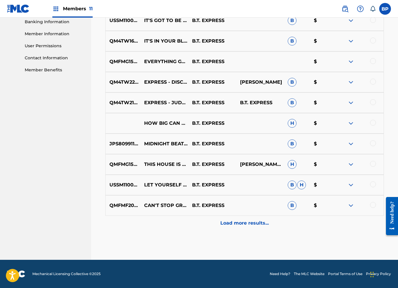
click at [256, 222] on p "Load more results..." at bounding box center [244, 223] width 49 height 7
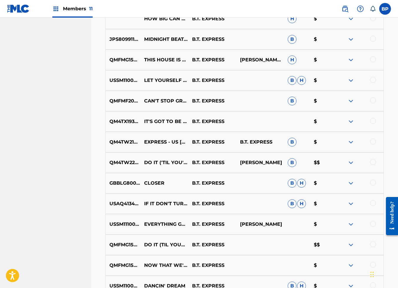
scroll to position [388, 0]
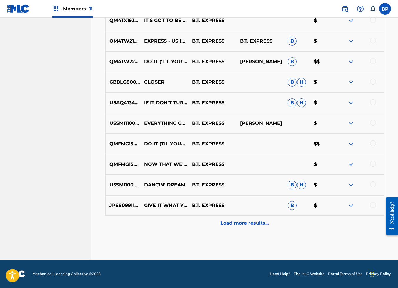
click at [250, 222] on p "Load more results..." at bounding box center [244, 223] width 49 height 7
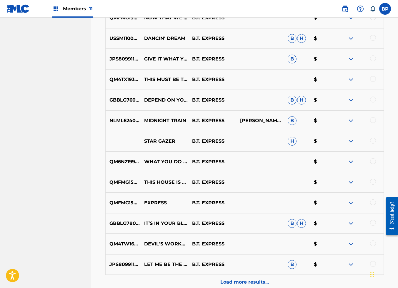
scroll to position [668, 0]
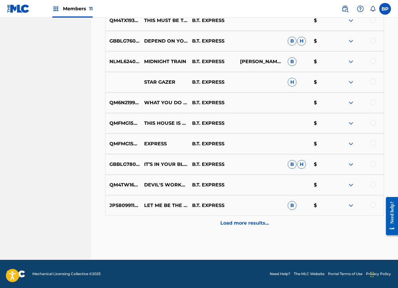
click at [253, 218] on div "Load more results..." at bounding box center [244, 223] width 278 height 15
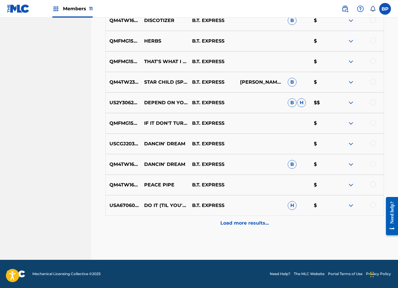
click at [261, 225] on p "Load more results..." at bounding box center [244, 223] width 49 height 7
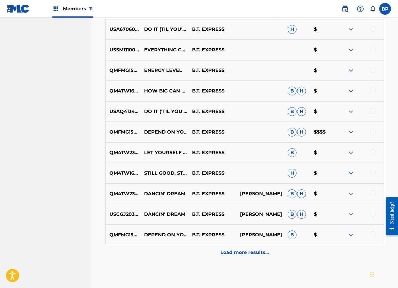
scroll to position [1079, 0]
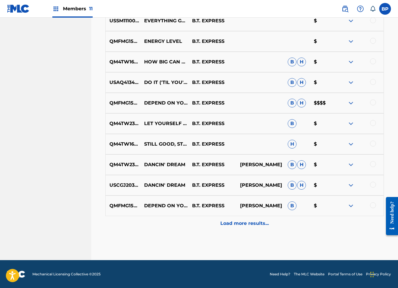
click at [373, 203] on div at bounding box center [373, 206] width 6 height 6
click at [138, 205] on p "QMFMG1580907" at bounding box center [123, 206] width 35 height 7
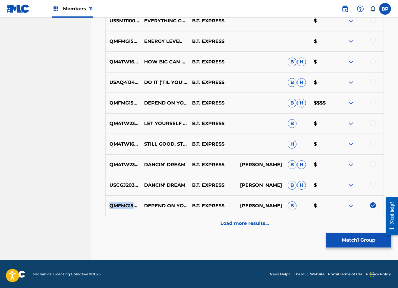
click at [138, 205] on p "QMFMG1580907" at bounding box center [123, 206] width 35 height 7
click at [159, 205] on p "DEPEND ON YOURSELF" at bounding box center [164, 206] width 48 height 7
copy p "DEPEND ON YOURSELF"
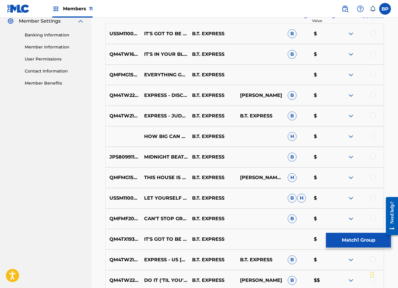
scroll to position [109, 0]
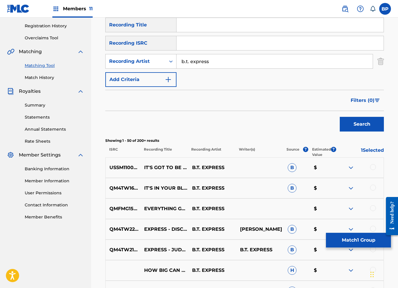
click at [344, 12] on link at bounding box center [345, 9] width 12 height 12
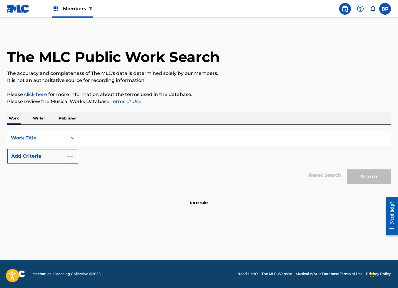
click at [112, 139] on input "Search Form" at bounding box center [234, 138] width 312 height 14
paste input "DEPEND ON YOURSELF"
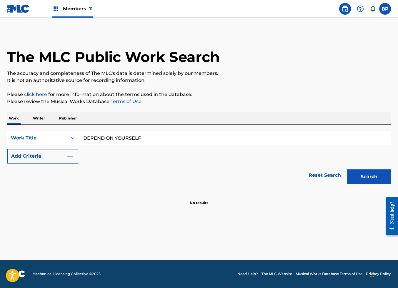
type input "DEPEND ON YOURSELF"
click at [362, 176] on button "Search" at bounding box center [369, 177] width 44 height 15
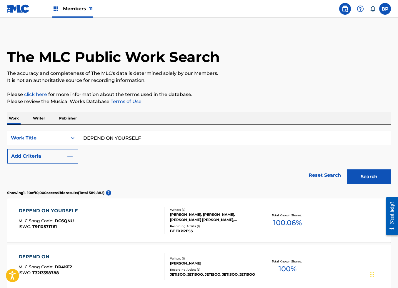
click at [224, 216] on div "RICHARD THOMPSON, BARBARA LOMAS, CARLOS NATHANIEL WARD, WILLIAM FRANCIS RISBROO…" at bounding box center [213, 217] width 86 height 11
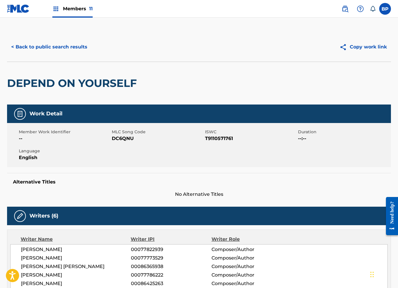
click at [211, 95] on div "DEPEND ON YOURSELF" at bounding box center [199, 83] width 384 height 43
click at [54, 44] on button "< Back to public search results" at bounding box center [49, 47] width 84 height 15
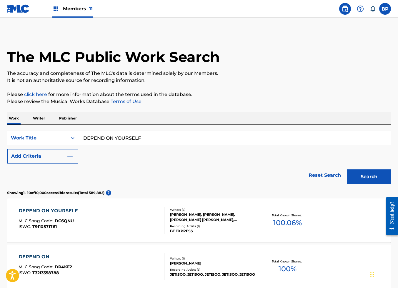
click at [72, 132] on div "Search Form" at bounding box center [72, 138] width 11 height 14
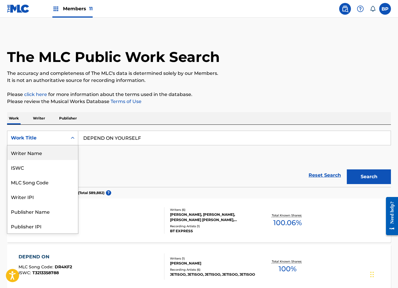
click at [44, 151] on div "Writer Name" at bounding box center [42, 153] width 71 height 15
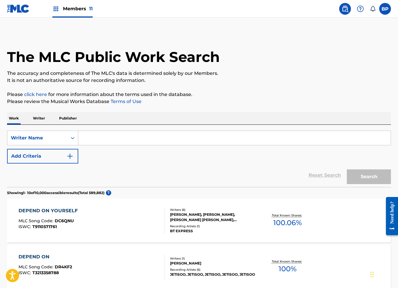
click at [115, 139] on input "Search Form" at bounding box center [234, 138] width 312 height 14
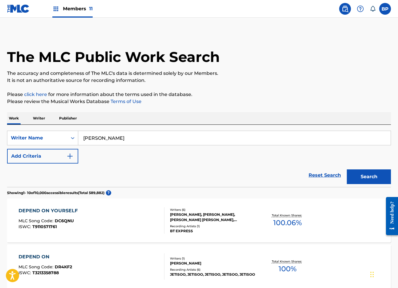
type input "bill risbrook"
click at [347, 170] on button "Search" at bounding box center [369, 177] width 44 height 15
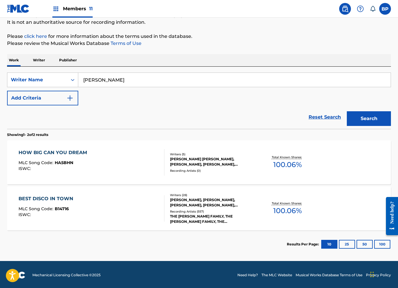
scroll to position [59, 0]
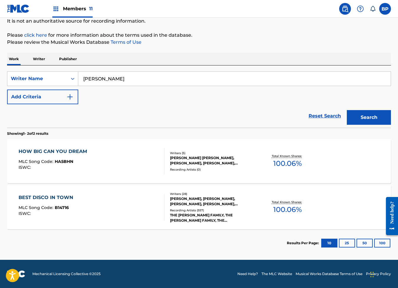
click at [231, 206] on div "MICHAEL KUNZE, DENNIS ROWE, SYLVESTER LEVAY, RICK FINCH, RICHARD DICICCO, PETER…" at bounding box center [213, 201] width 86 height 11
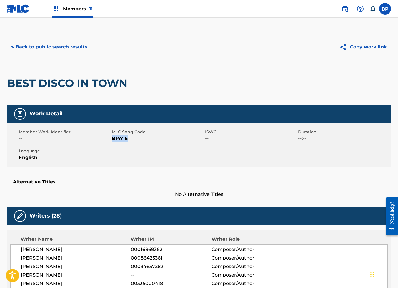
drag, startPoint x: 131, startPoint y: 138, endPoint x: 112, endPoint y: 141, distance: 19.6
click at [112, 141] on span "B14716" at bounding box center [157, 138] width 91 height 7
click at [198, 88] on div "BEST DISCO IN TOWN" at bounding box center [199, 83] width 384 height 43
click at [287, 79] on div "BEST DISCO IN TOWN" at bounding box center [199, 83] width 384 height 43
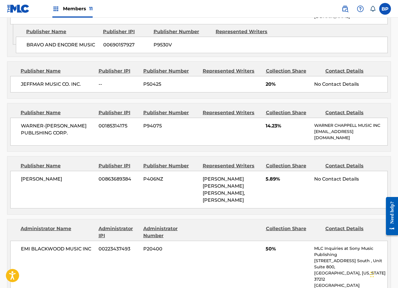
scroll to position [618, 0]
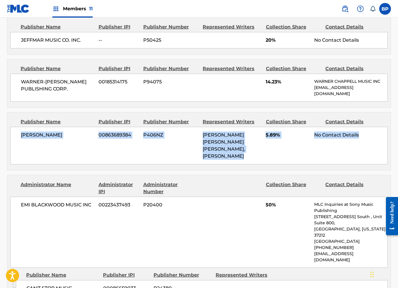
drag, startPoint x: 21, startPoint y: 126, endPoint x: 379, endPoint y: 124, distance: 358.2
click at [381, 127] on div "Jeff Hubbard 00863689384 P406NZ LOUIS RISBROOK, RICHARD JOHN THOMPSON, BILL RIS…" at bounding box center [198, 146] width 377 height 38
click at [222, 157] on div "Publisher Name Publisher IPI Publisher Number Represented Writers Collection Sh…" at bounding box center [198, 142] width 383 height 58
click at [254, 141] on div "LOUIS RISBROOK, RICHARD JOHN THOMPSON, BILL RISBROOK" at bounding box center [232, 146] width 59 height 28
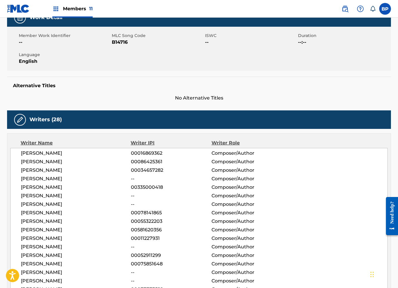
scroll to position [0, 0]
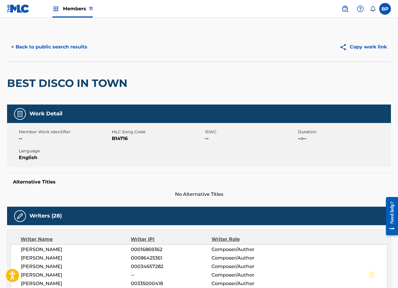
click at [64, 44] on button "< Back to public search results" at bounding box center [49, 47] width 84 height 15
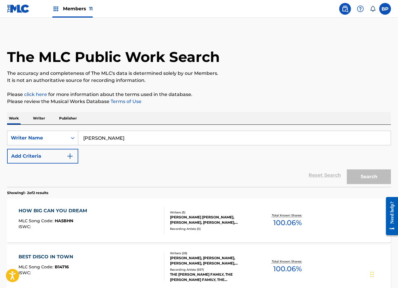
scroll to position [44, 0]
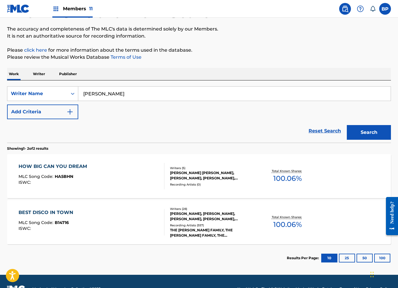
click at [73, 111] on img "Search Form" at bounding box center [69, 112] width 7 height 7
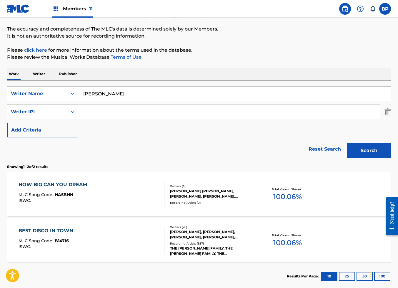
click at [69, 109] on div "Search Form" at bounding box center [72, 112] width 11 height 11
click at [71, 109] on icon "Search Form" at bounding box center [73, 112] width 6 height 6
click at [40, 71] on p "Writer" at bounding box center [39, 74] width 16 height 12
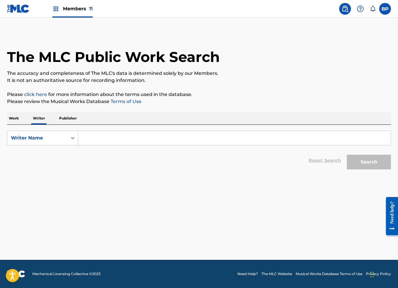
click at [94, 137] on input "Search Form" at bounding box center [234, 138] width 312 height 14
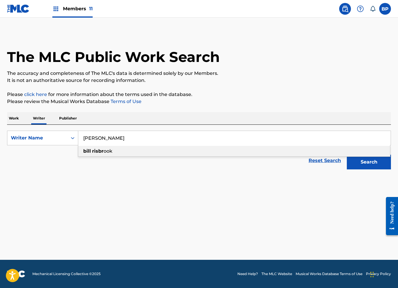
click at [145, 148] on div "bill risbr ook" at bounding box center [234, 151] width 312 height 11
type input "bill risbrook"
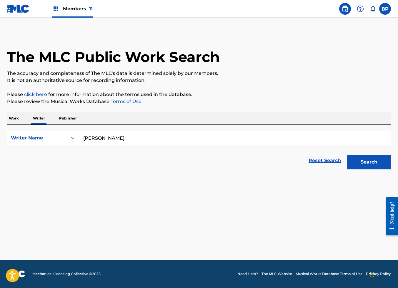
click at [199, 179] on main "The MLC Public Work Search The accuracy and completeness of The MLC's data is d…" at bounding box center [199, 139] width 398 height 243
click at [371, 164] on button "Search" at bounding box center [369, 162] width 44 height 15
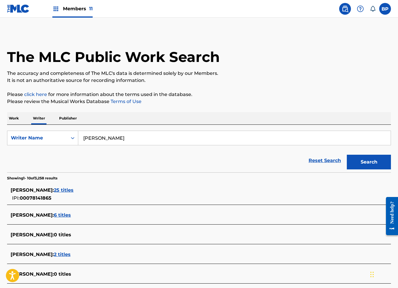
click at [69, 189] on span "25 titles" at bounding box center [64, 191] width 20 height 6
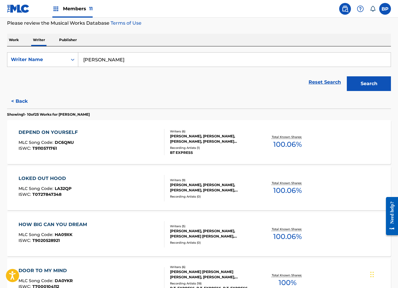
scroll to position [431, 0]
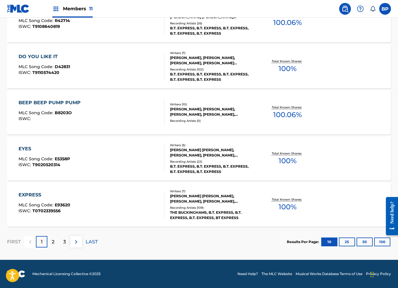
click at [230, 197] on div "CARLOS NATHANIEL WARD, DENNIS EVERETT ROWE, LOUIS RISBROOK, BARBARA LOMAS, WILL…" at bounding box center [213, 199] width 86 height 11
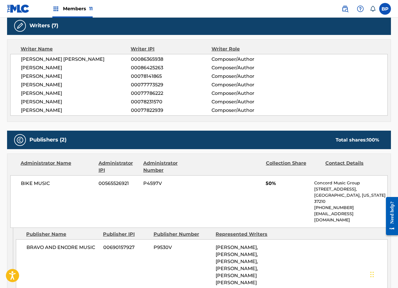
scroll to position [221, 0]
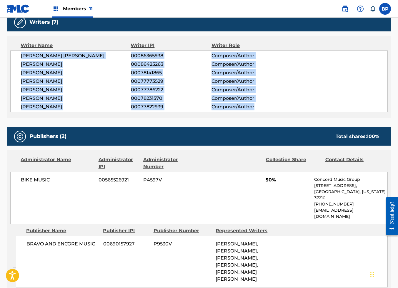
drag, startPoint x: 22, startPoint y: 56, endPoint x: 267, endPoint y: 111, distance: 250.3
click at [267, 111] on div "CARLOS NATHANIEL WARD 00086365938 Composer/Author DENNIS EVERETT ROWE 000864252…" at bounding box center [198, 82] width 377 height 62
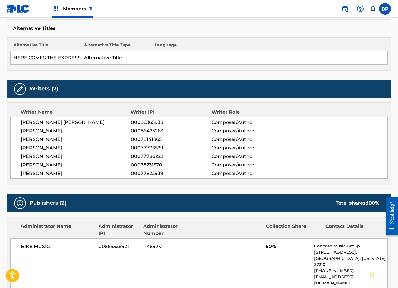
scroll to position [0, 0]
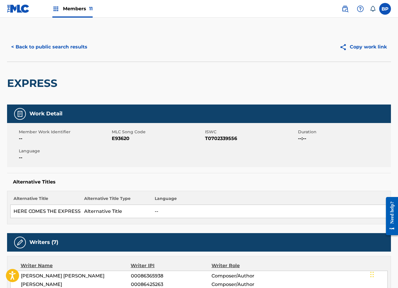
click at [70, 47] on button "< Back to public search results" at bounding box center [49, 47] width 84 height 15
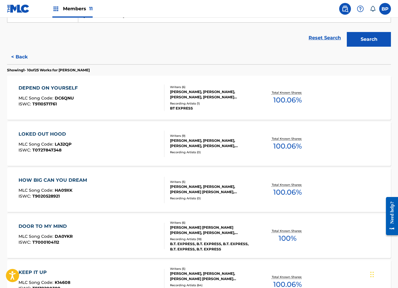
scroll to position [123, 0]
click at [213, 96] on div "RICHARD THOMPSON, BARBARA LOMAS, LOUIS RISBROOK, CARLOS NATHANIEL WARD, WILLIAM…" at bounding box center [213, 95] width 86 height 11
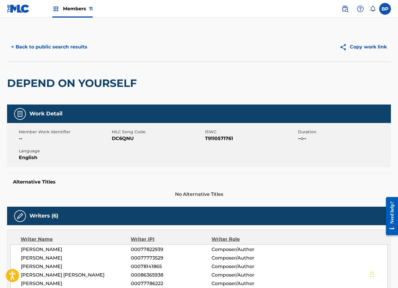
click at [47, 44] on button "< Back to public search results" at bounding box center [49, 47] width 84 height 15
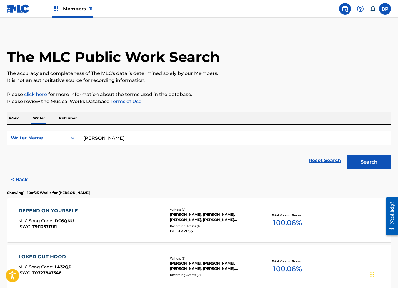
click at [17, 182] on button "< Back" at bounding box center [24, 180] width 35 height 15
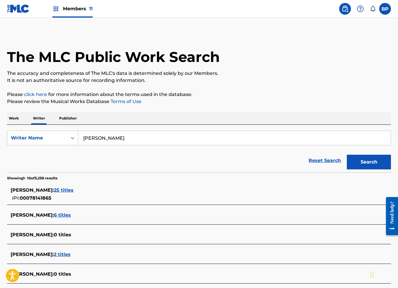
drag, startPoint x: 269, startPoint y: 71, endPoint x: 0, endPoint y: 19, distance: 273.7
click at [264, 67] on div "The MLC Public Work Search The accuracy and completeness of The MLC's data is d…" at bounding box center [199, 225] width 398 height 387
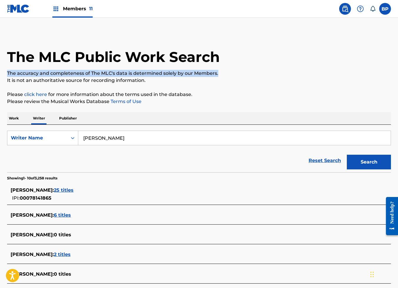
click at [299, 75] on p "The accuracy and completeness of The MLC's data is determined solely by our Mem…" at bounding box center [199, 73] width 384 height 7
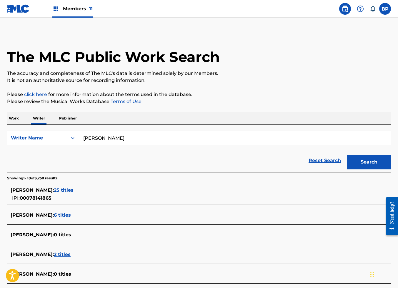
click at [86, 7] on span "Members 11" at bounding box center [78, 8] width 30 height 7
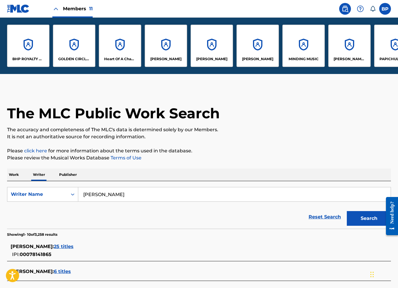
click at [157, 44] on div "Jeff Hubbard" at bounding box center [166, 46] width 42 height 42
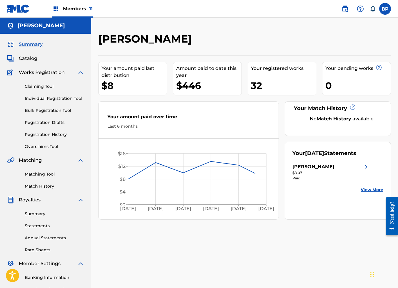
click at [30, 59] on span "Catalog" at bounding box center [28, 58] width 19 height 7
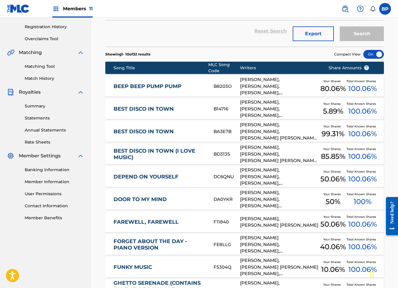
scroll to position [132, 0]
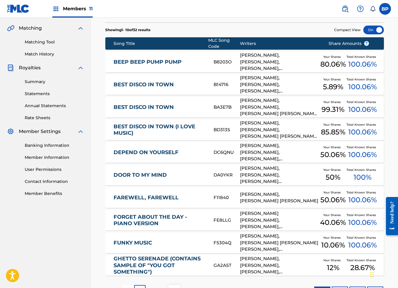
click at [210, 87] on div "BEST DISCO IN TOWN" at bounding box center [164, 84] width 100 height 7
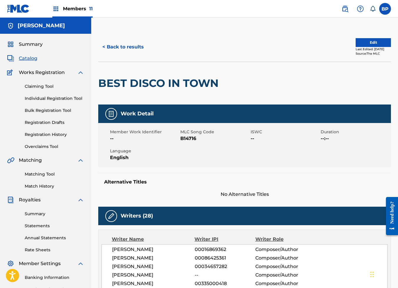
click at [368, 41] on button "Edit" at bounding box center [373, 42] width 35 height 9
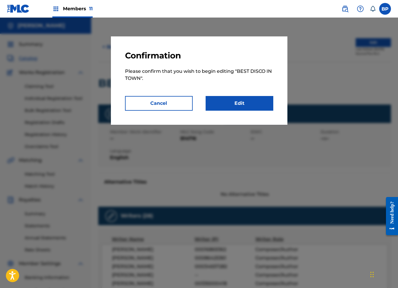
click at [253, 106] on link "Edit" at bounding box center [240, 103] width 68 height 15
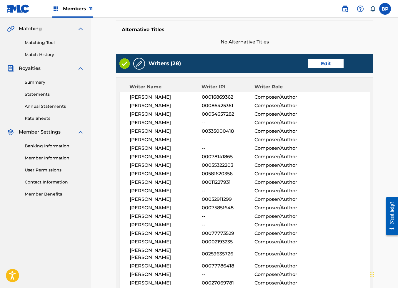
scroll to position [88, 0]
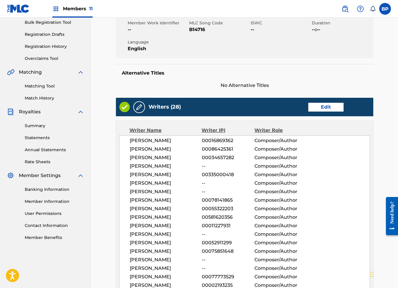
click at [332, 107] on link "Edit" at bounding box center [325, 107] width 35 height 9
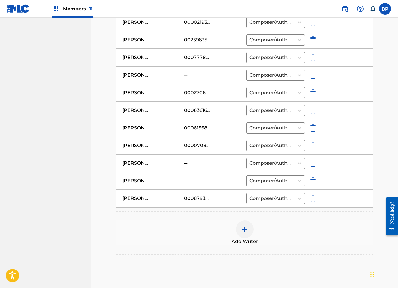
scroll to position [529, 0]
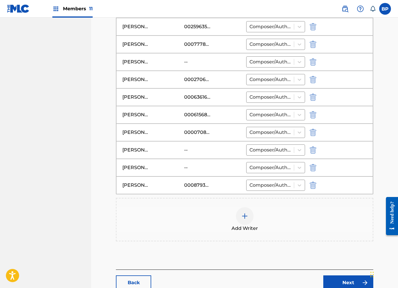
click at [313, 189] on img "submit" at bounding box center [313, 185] width 6 height 7
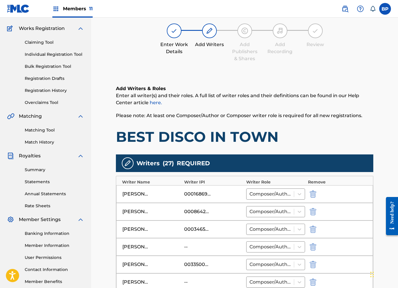
scroll to position [0, 0]
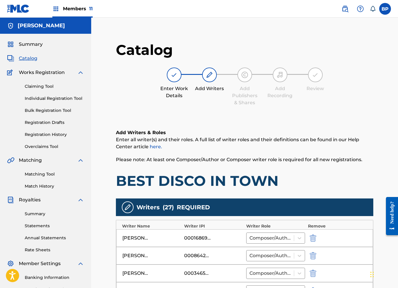
click at [273, 149] on p "Enter all writer(s) and their roles. A full list of writer roles and their defi…" at bounding box center [244, 143] width 257 height 14
click at [318, 98] on div "Enter Work Details Add Writers Add Publishers & Shares Add Recording Review" at bounding box center [244, 87] width 257 height 39
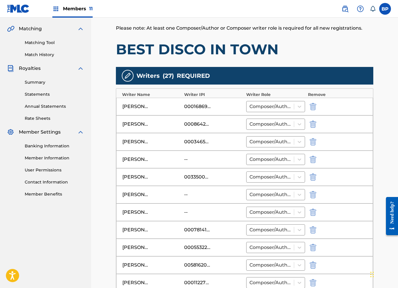
scroll to position [132, 0]
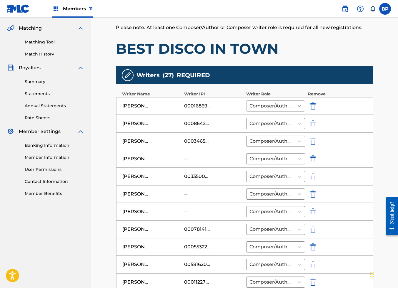
click at [298, 105] on icon at bounding box center [299, 106] width 6 height 6
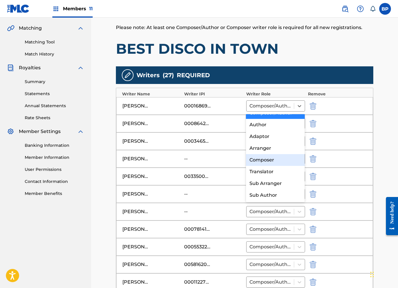
scroll to position [0, 0]
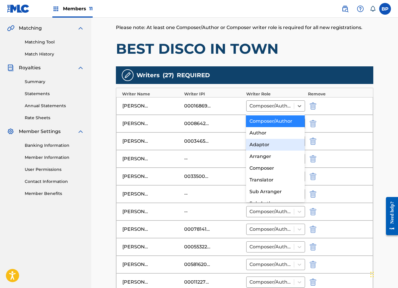
drag, startPoint x: 310, startPoint y: 42, endPoint x: 304, endPoint y: 95, distance: 52.6
click at [310, 42] on h1 "BEST DISCO IN TOWN" at bounding box center [244, 49] width 257 height 18
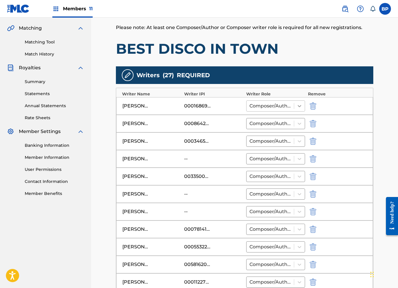
click at [298, 105] on icon at bounding box center [299, 106] width 6 height 6
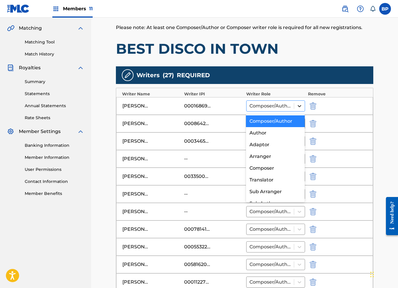
click at [298, 105] on icon at bounding box center [299, 106] width 6 height 6
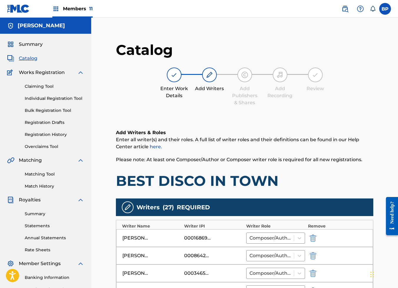
click at [336, 100] on div "Enter Work Details Add Writers Add Publishers & Shares Add Recording Review" at bounding box center [244, 87] width 257 height 39
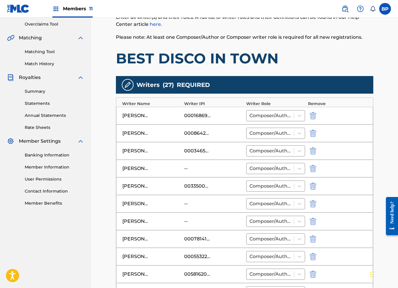
scroll to position [132, 0]
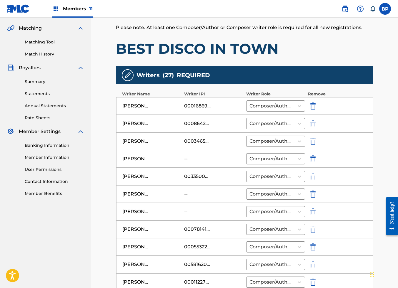
click at [102, 148] on main "Catalog Enter Work Details Add Writers Add Publishers & Shares Add Recording Re…" at bounding box center [244, 289] width 293 height 779
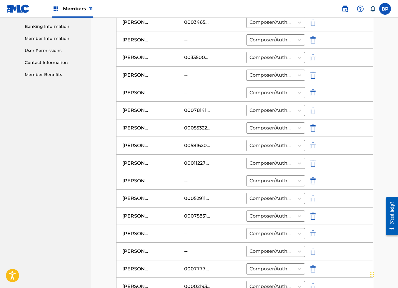
scroll to position [309, 0]
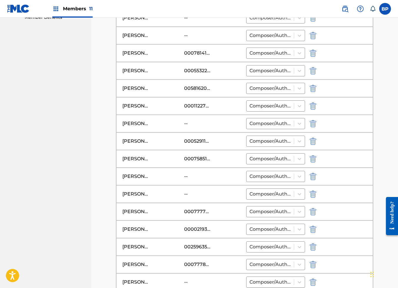
drag, startPoint x: 113, startPoint y: 146, endPoint x: 235, endPoint y: 146, distance: 121.8
click at [235, 146] on main "Catalog Enter Work Details Add Writers Add Publishers & Shares Add Recording Re…" at bounding box center [244, 113] width 293 height 779
drag, startPoint x: 223, startPoint y: 149, endPoint x: 105, endPoint y: 149, distance: 117.9
click at [105, 149] on main "Catalog Enter Work Details Add Writers Add Publishers & Shares Add Recording Re…" at bounding box center [244, 113] width 293 height 779
drag, startPoint x: 124, startPoint y: 148, endPoint x: 164, endPoint y: 152, distance: 39.9
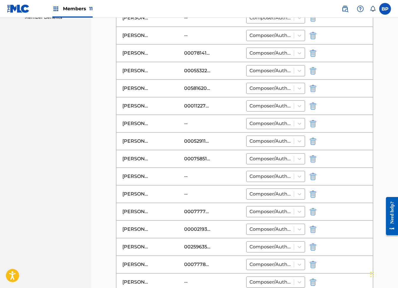
click at [164, 145] on div "JACQUES MORELLI" at bounding box center [151, 141] width 59 height 7
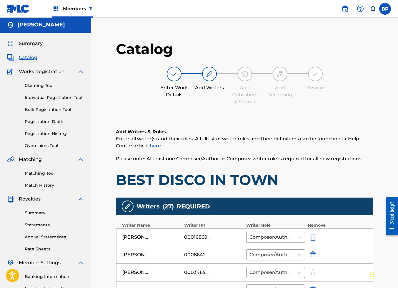
scroll to position [0, 0]
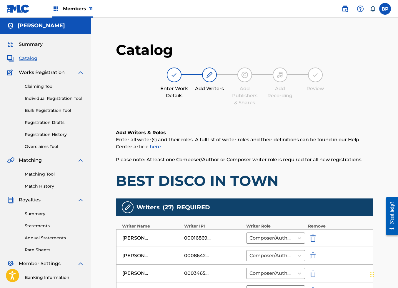
click at [313, 140] on span "Enter all writer(s) and their roles. A full list of writer roles and their defi…" at bounding box center [237, 143] width 243 height 13
click at [313, 139] on span "Enter all writer(s) and their roles. A full list of writer roles and their defi…" at bounding box center [237, 143] width 243 height 13
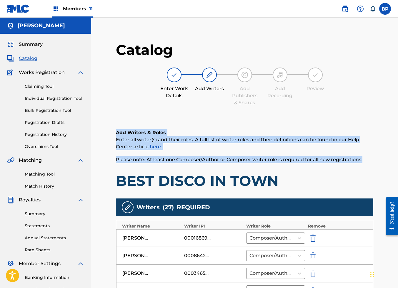
drag, startPoint x: 364, startPoint y: 160, endPoint x: 113, endPoint y: 118, distance: 254.1
click at [257, 148] on p "Enter all writer(s) and their roles. A full list of writer roles and their defi…" at bounding box center [244, 143] width 257 height 14
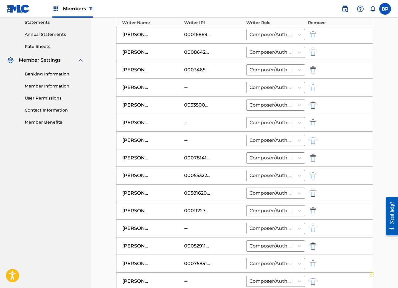
scroll to position [214, 0]
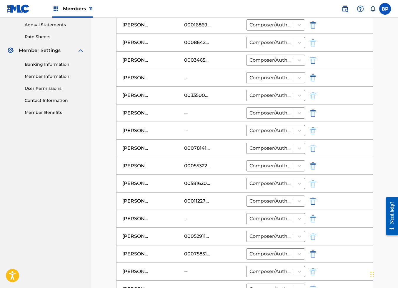
click at [90, 169] on nav "Jeff Hubbard Summary Catalog Works Registration Claiming Tool Individual Regist…" at bounding box center [45, 200] width 91 height 793
click at [91, 169] on nav "Jeff Hubbard Summary Catalog Works Registration Claiming Tool Individual Regist…" at bounding box center [45, 200] width 91 height 793
click at [92, 169] on div "Catalog Enter Work Details Add Writers Add Publishers & Shares Add Recording Re…" at bounding box center [244, 208] width 307 height 779
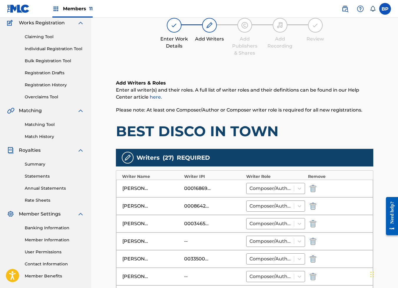
scroll to position [0, 0]
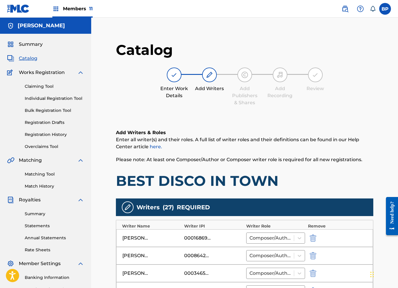
click at [184, 105] on div "Enter Work Details Add Writers Add Publishers & Shares Add Recording Review" at bounding box center [244, 87] width 257 height 39
